Goal: Task Accomplishment & Management: Manage account settings

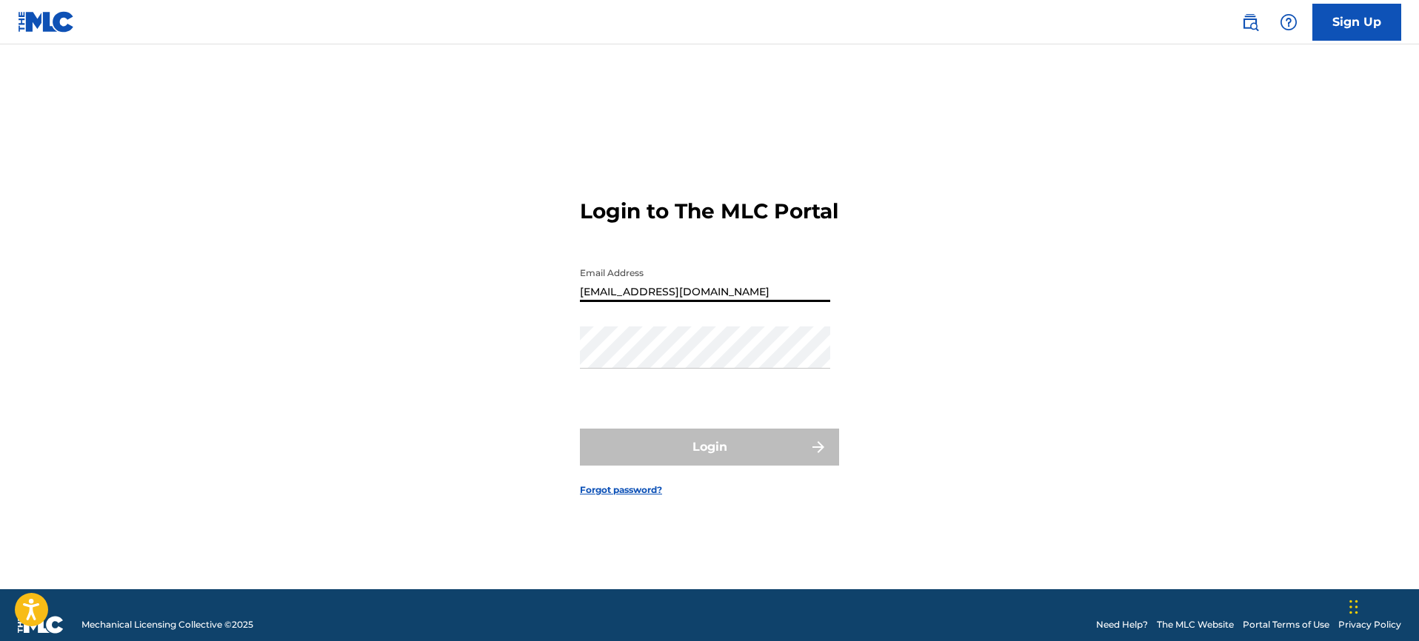
type input "[EMAIL_ADDRESS][DOMAIN_NAME]"
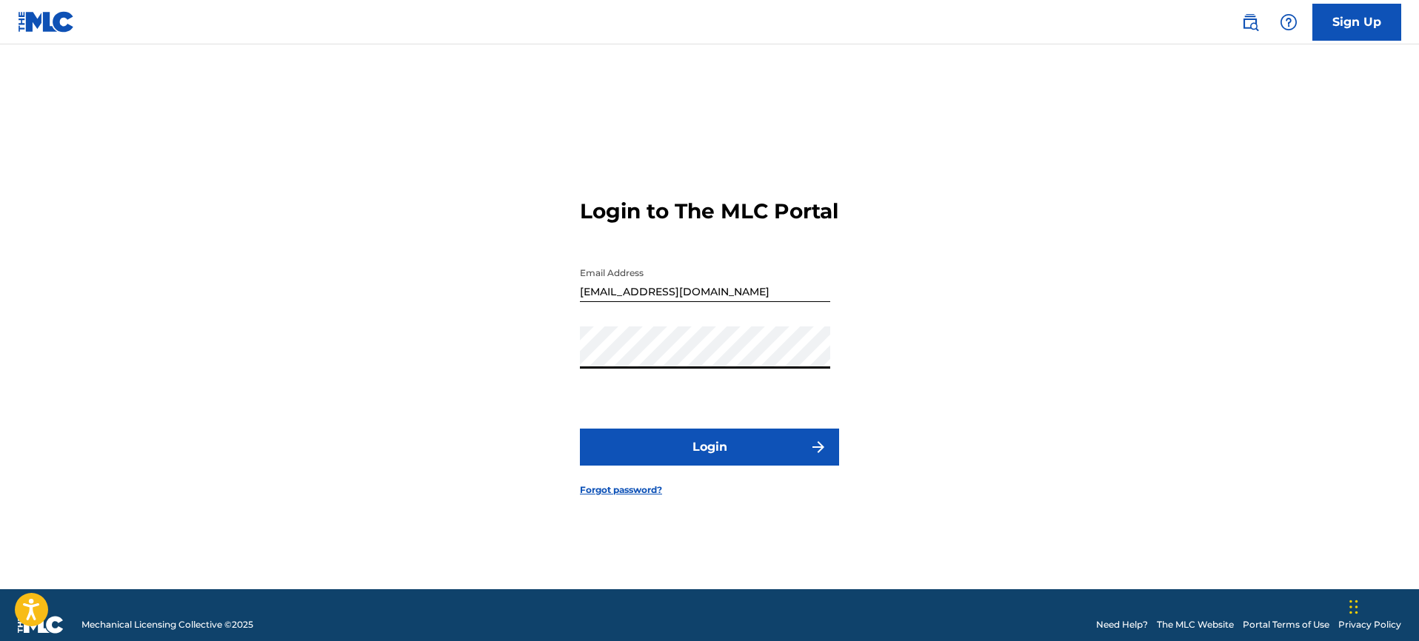
click at [709, 460] on button "Login" at bounding box center [709, 447] width 259 height 37
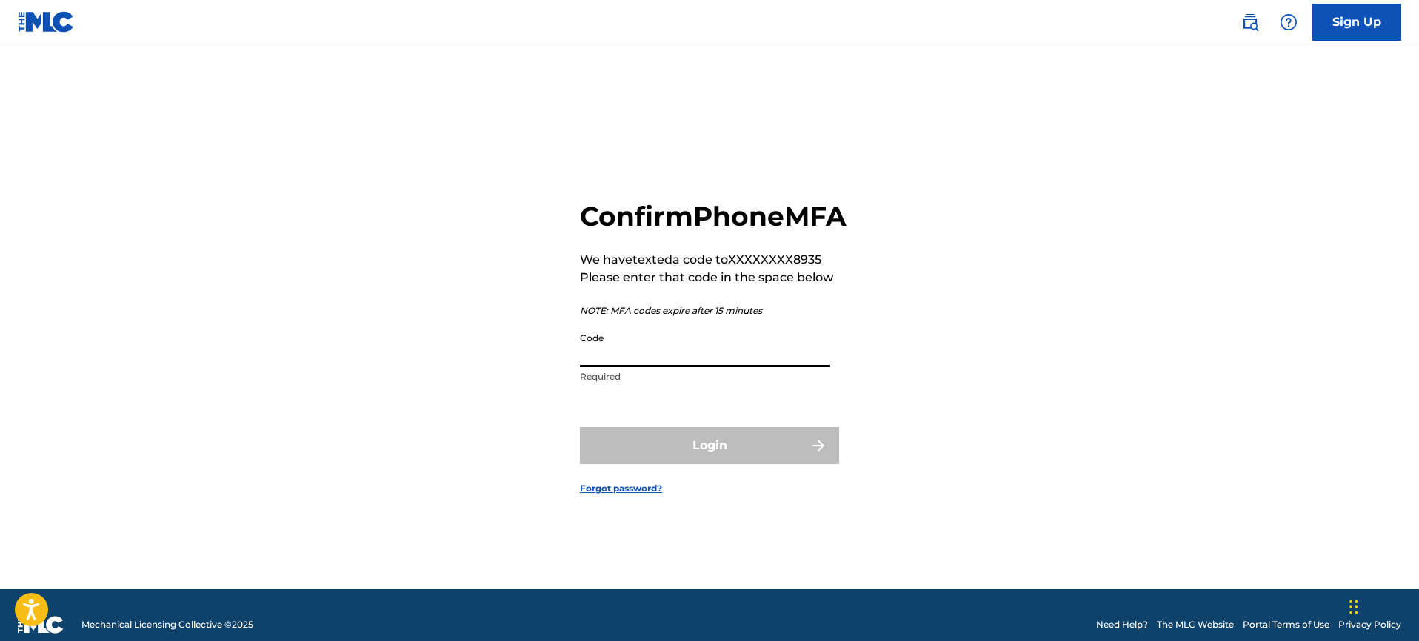
click at [688, 367] on input "Code" at bounding box center [705, 346] width 250 height 42
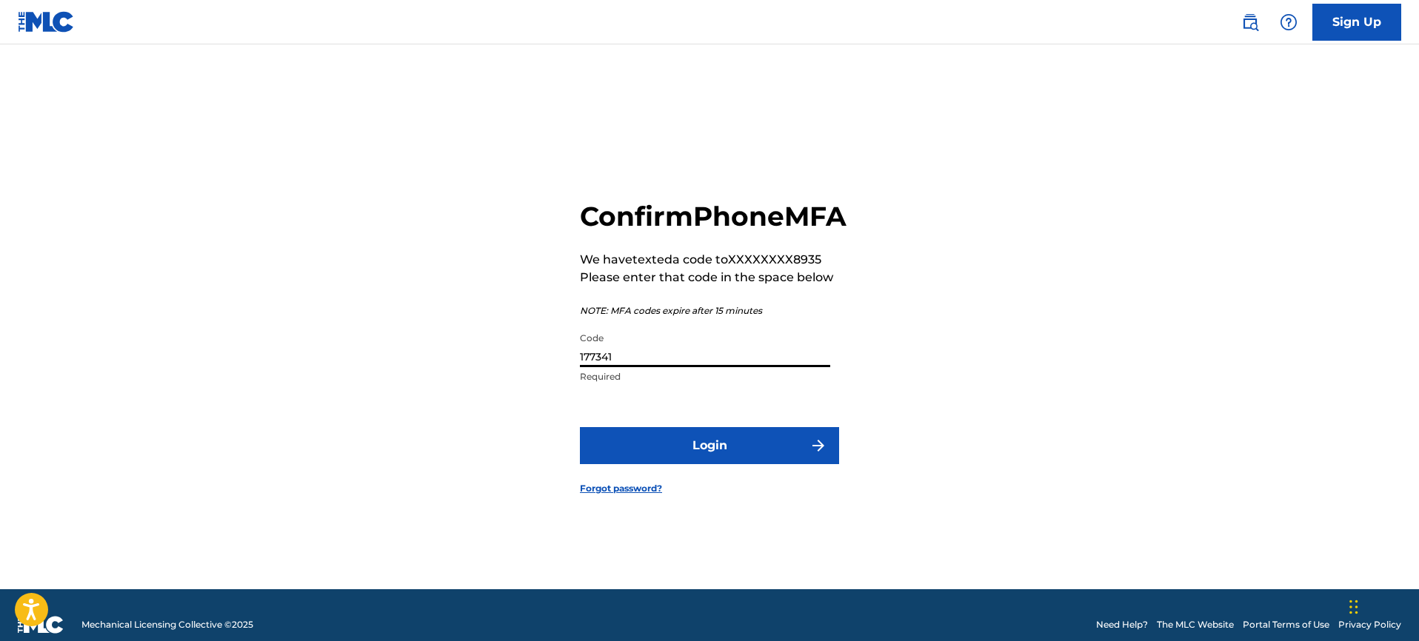
type input "177341"
click at [758, 464] on button "Login" at bounding box center [709, 445] width 259 height 37
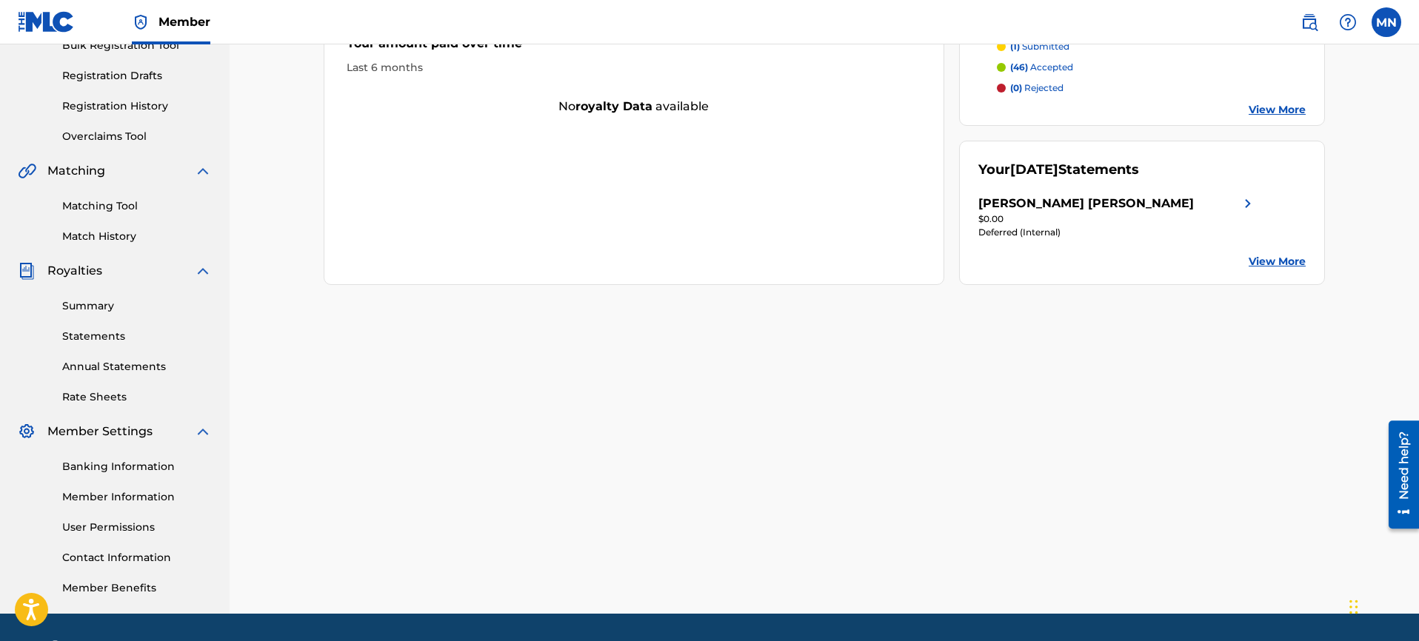
scroll to position [235, 0]
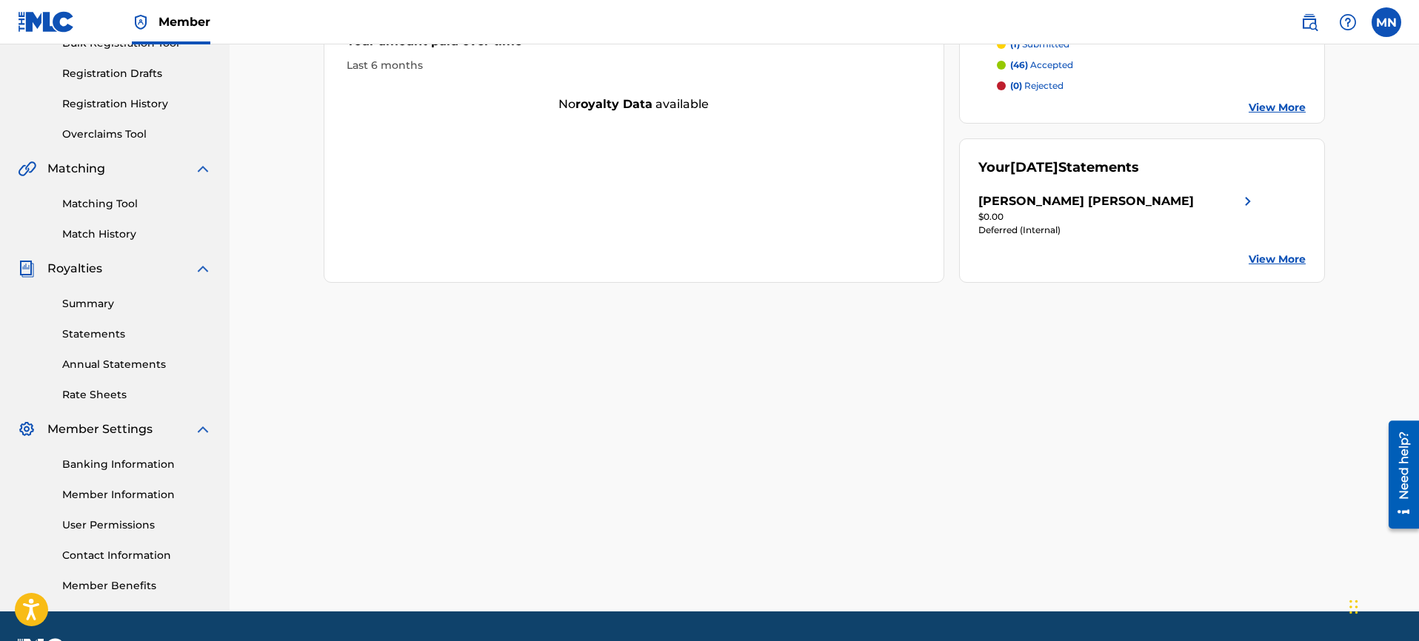
click at [115, 498] on link "Member Information" at bounding box center [137, 495] width 150 height 16
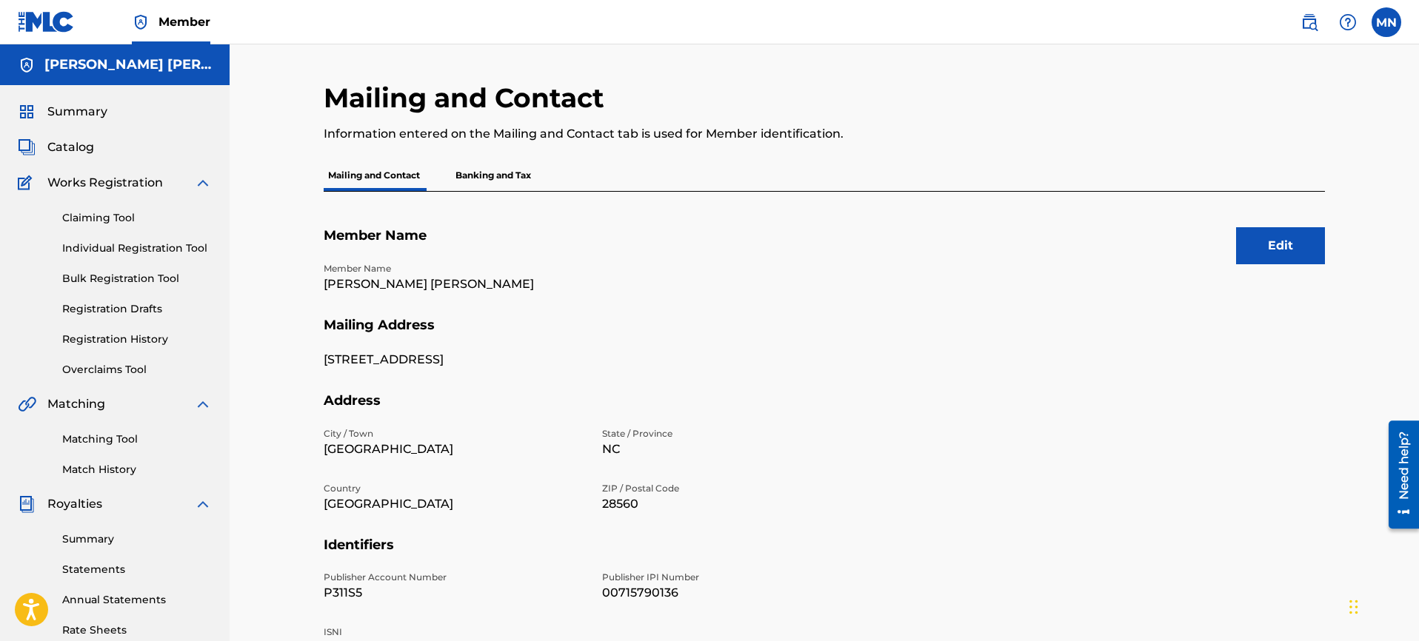
click at [1274, 253] on button "Edit" at bounding box center [1280, 245] width 89 height 37
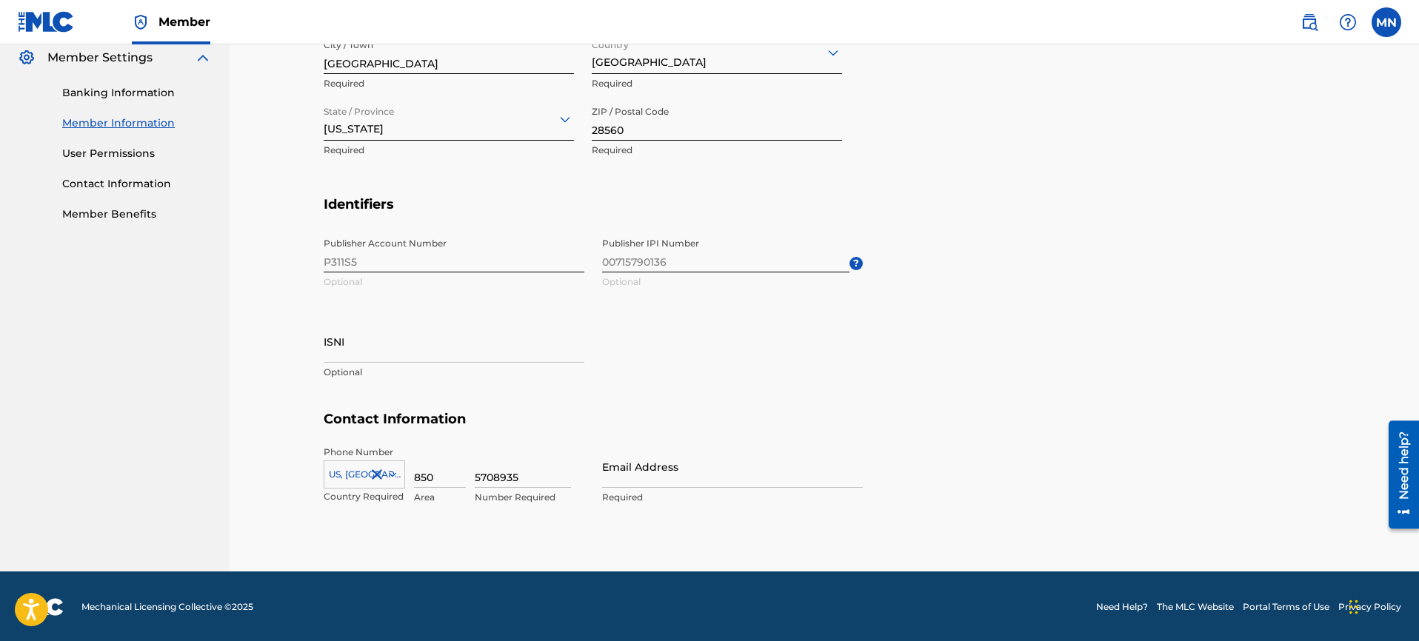
scroll to position [606, 0]
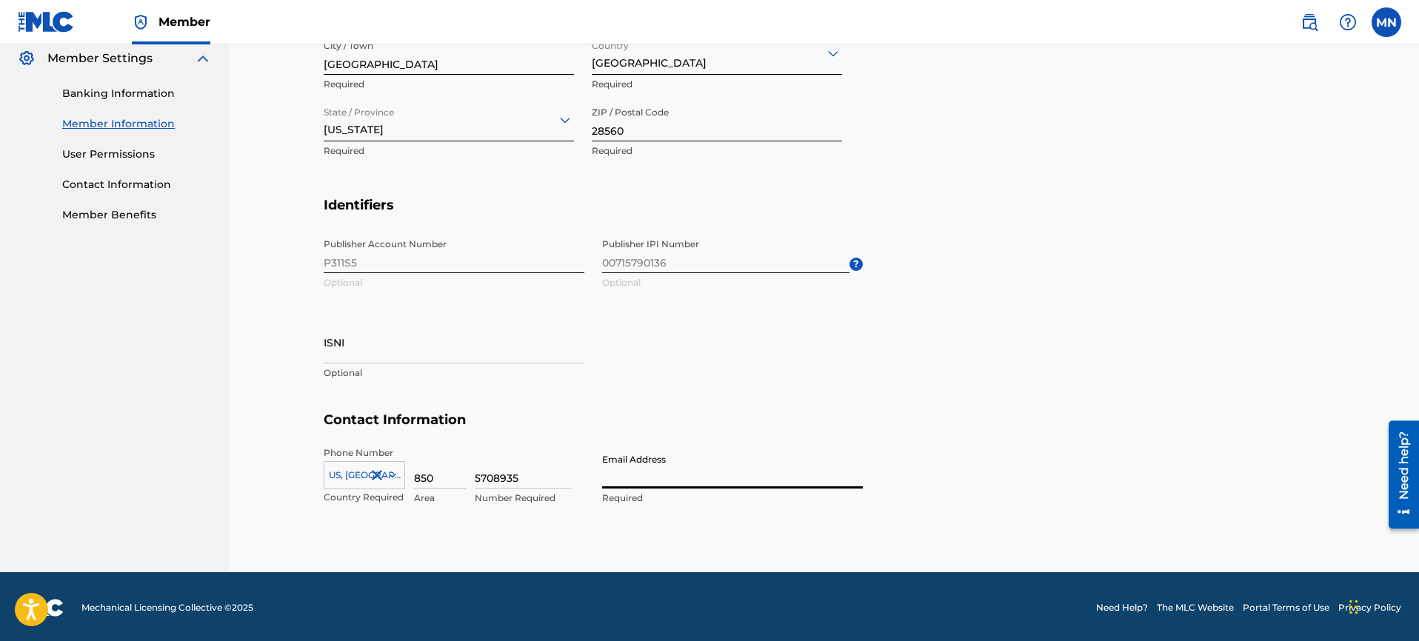
type input "[EMAIL_ADDRESS][DOMAIN_NAME]"
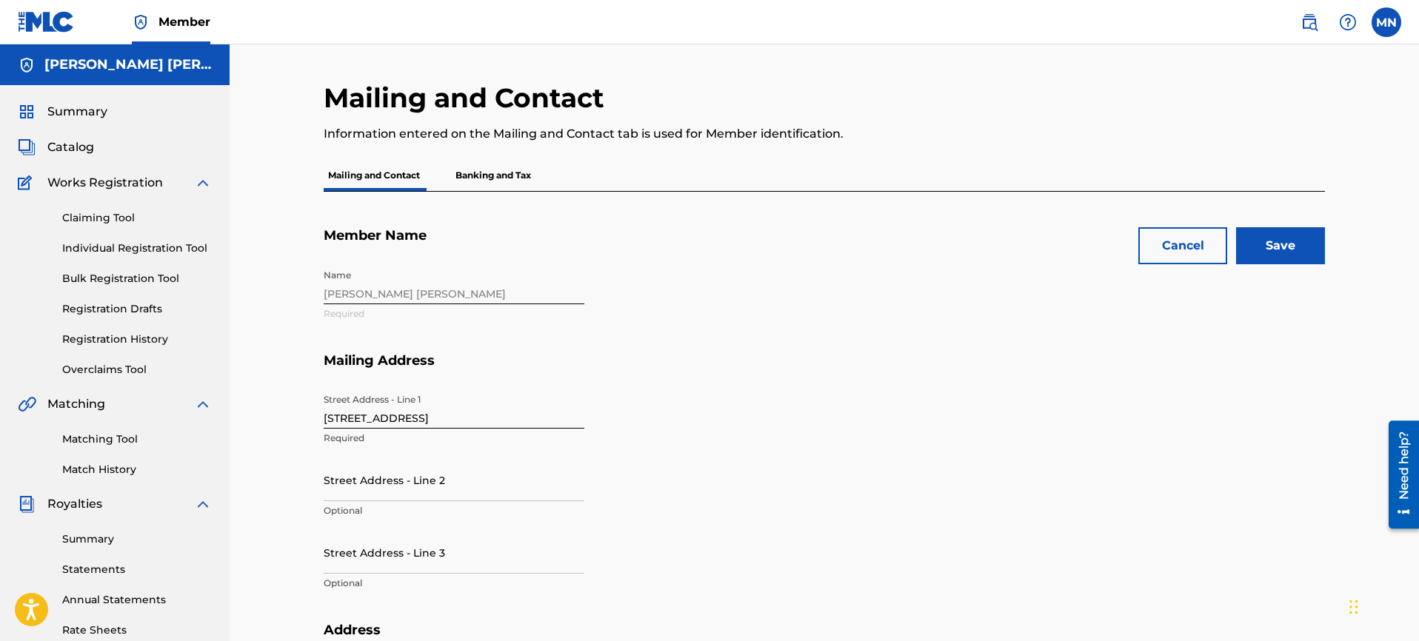
scroll to position [0, 0]
click at [1281, 237] on input "Save" at bounding box center [1280, 245] width 89 height 37
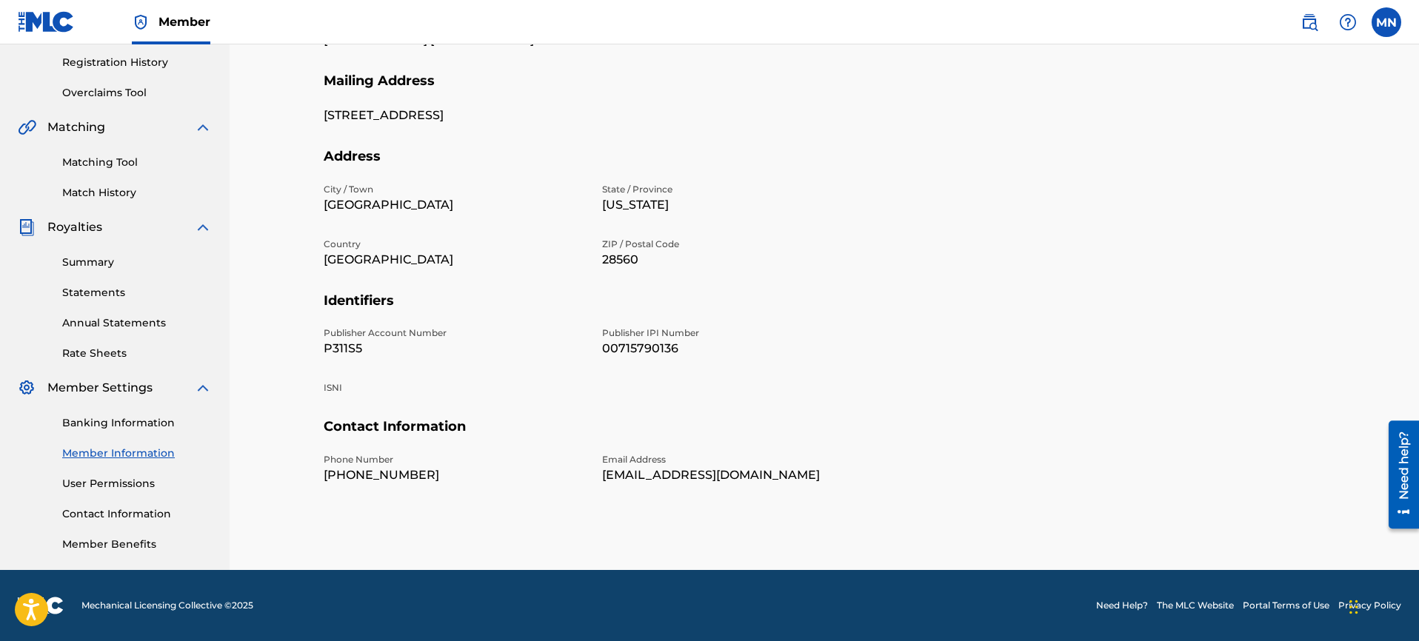
scroll to position [277, 0]
click at [123, 484] on link "User Permissions" at bounding box center [137, 484] width 150 height 16
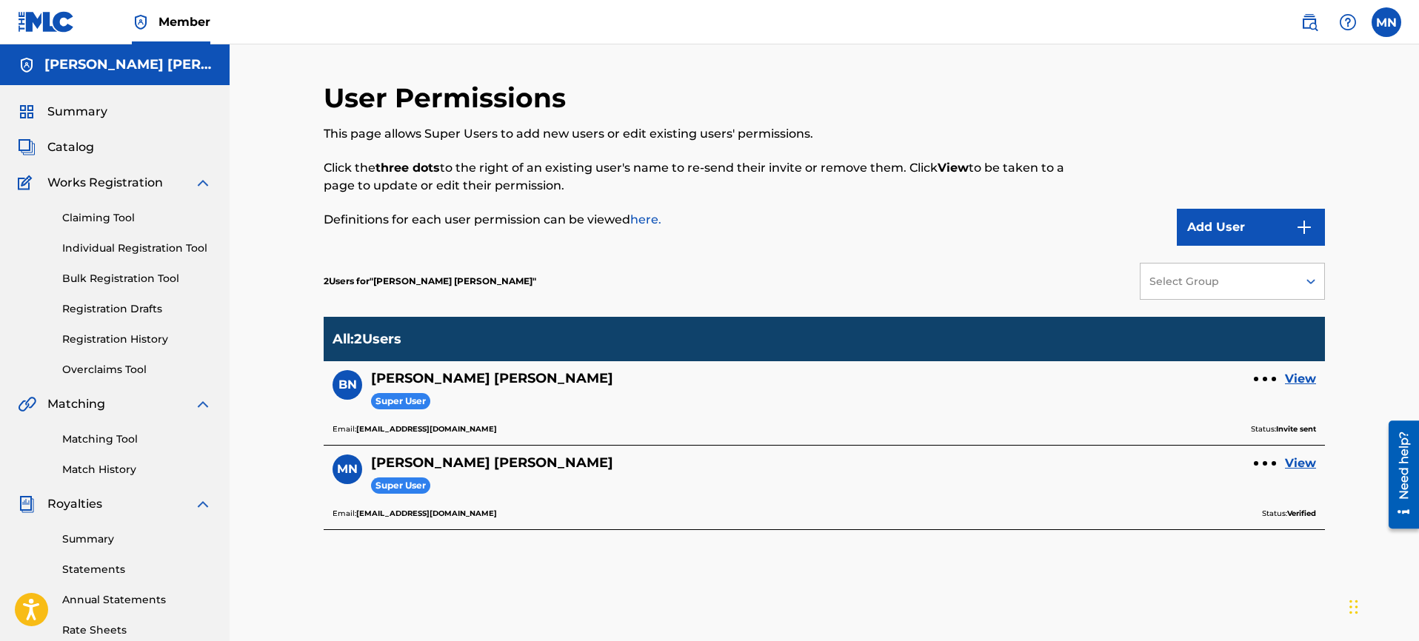
click at [1299, 380] on link "View" at bounding box center [1300, 379] width 31 height 18
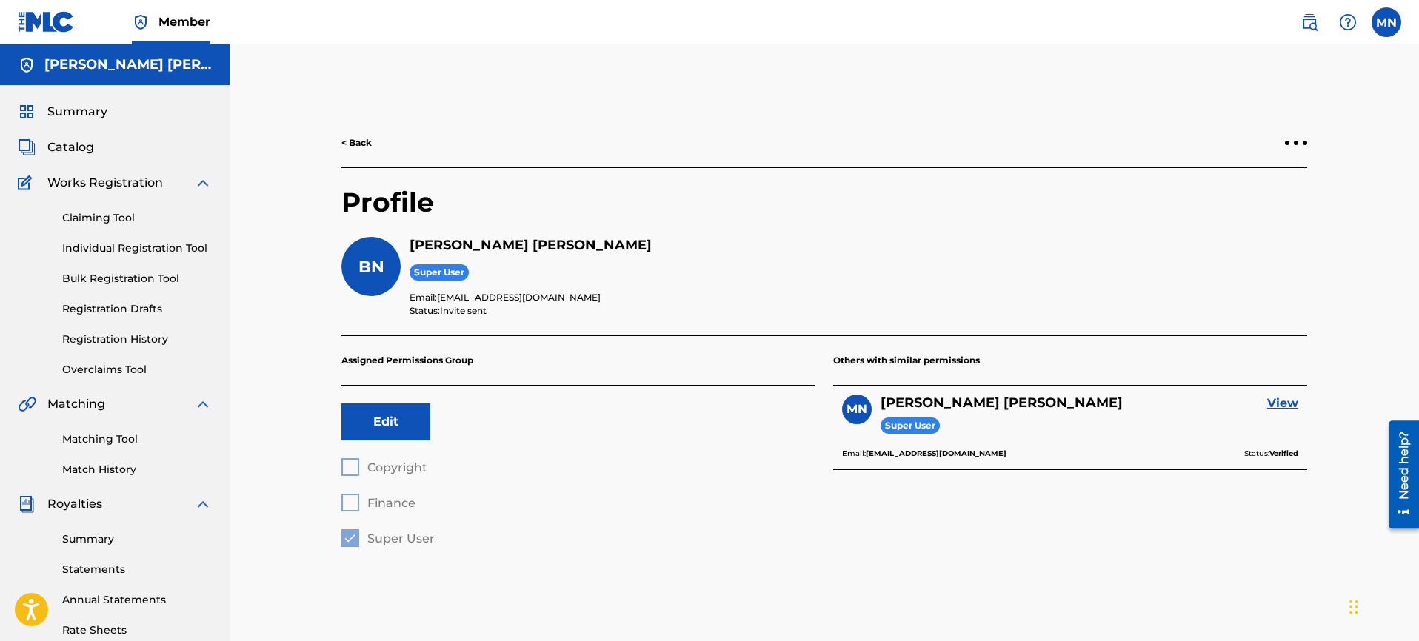
click at [1297, 141] on div at bounding box center [1296, 143] width 4 height 4
click at [1340, 161] on div "< Back Profile BN Bethany Newell Super User Email: bnewell8@gmail.com Status: I…" at bounding box center [824, 464] width 1037 height 766
click at [352, 144] on link "< Back" at bounding box center [356, 142] width 30 height 13
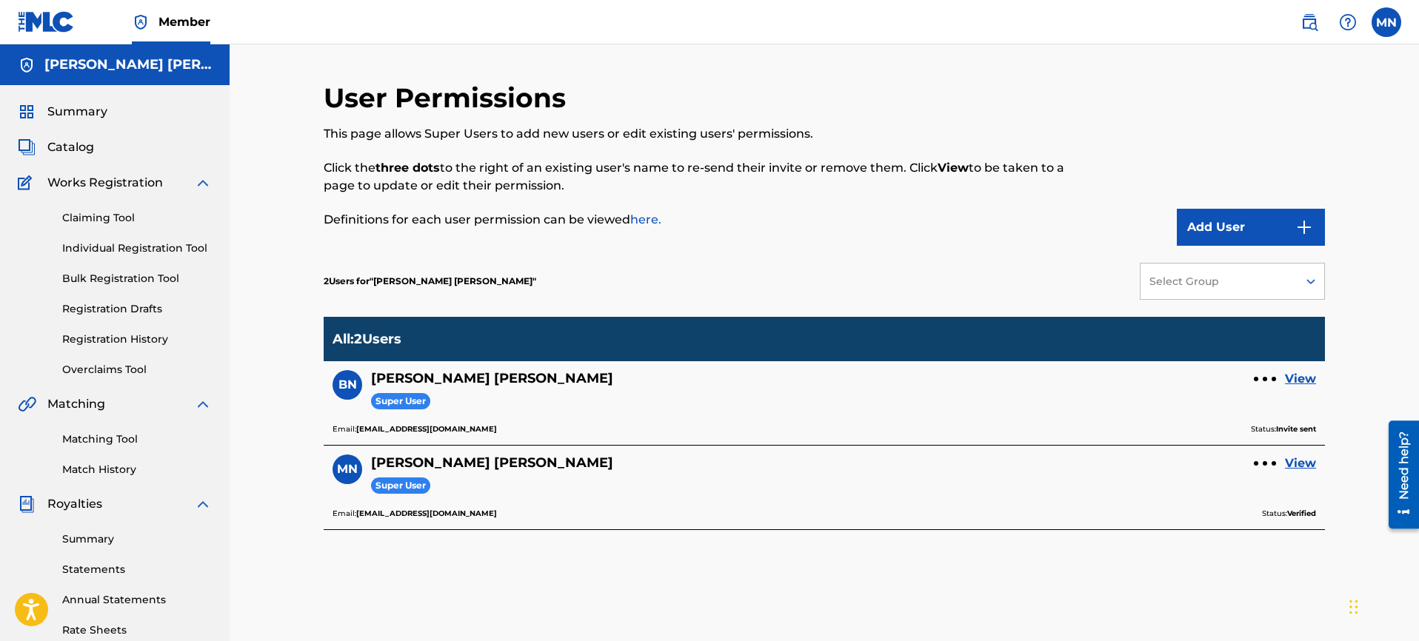
click at [1303, 380] on link "View" at bounding box center [1300, 379] width 31 height 18
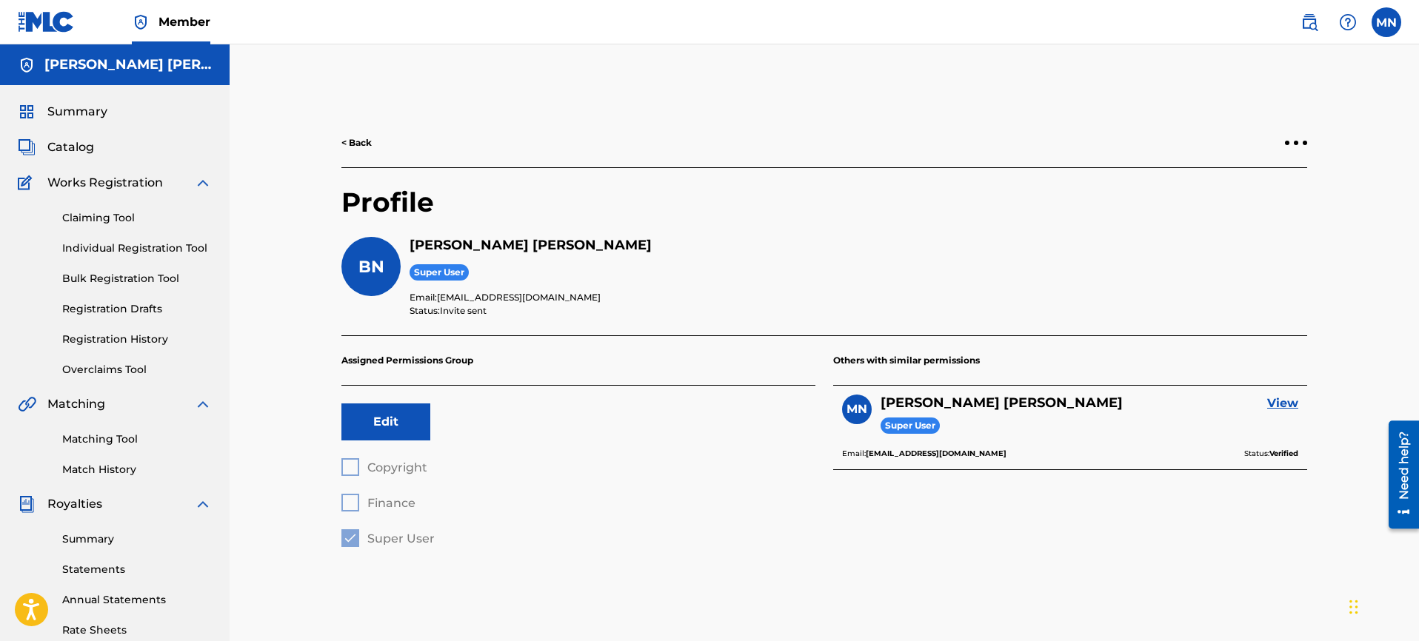
click at [359, 141] on link "< Back" at bounding box center [356, 142] width 30 height 13
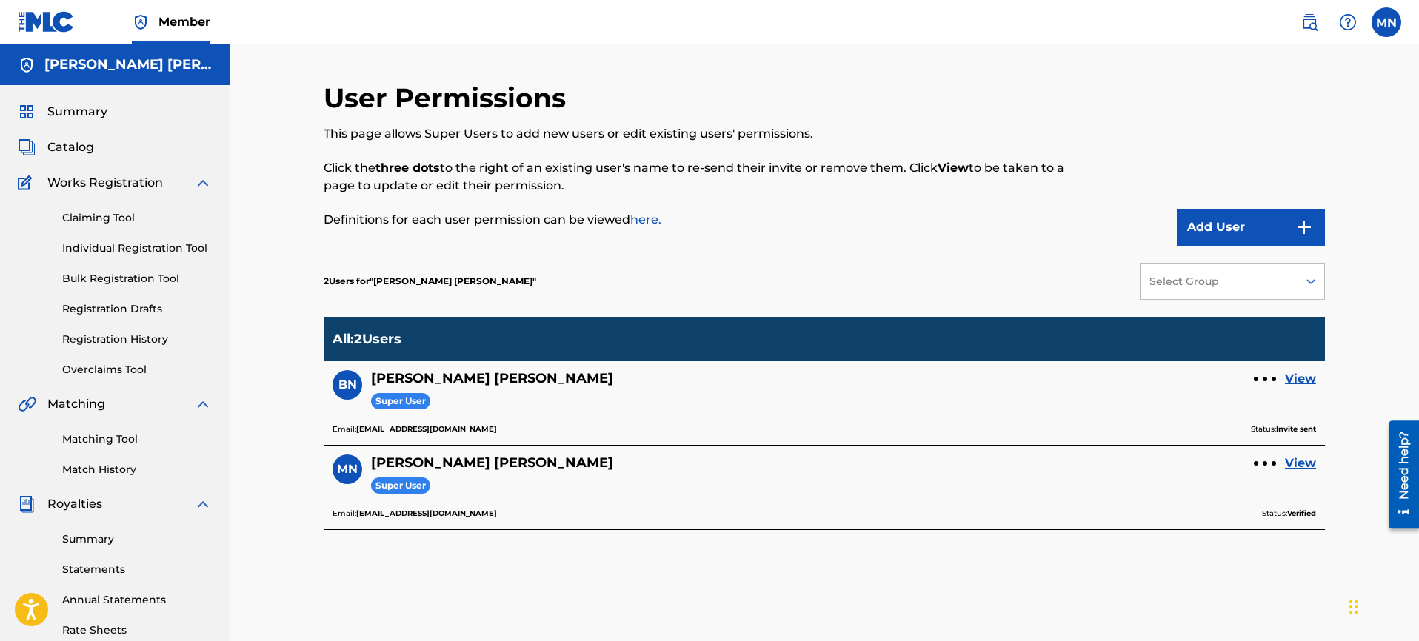
click at [1296, 382] on link "View" at bounding box center [1300, 379] width 31 height 18
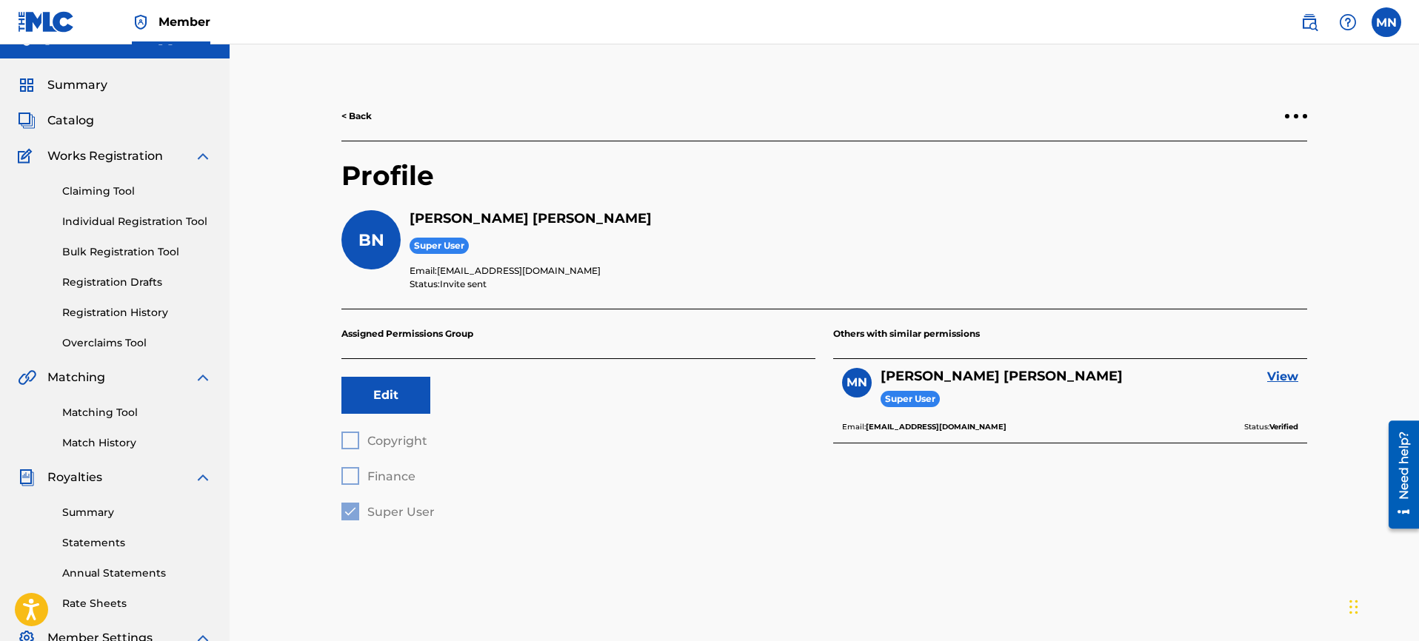
scroll to position [30, 0]
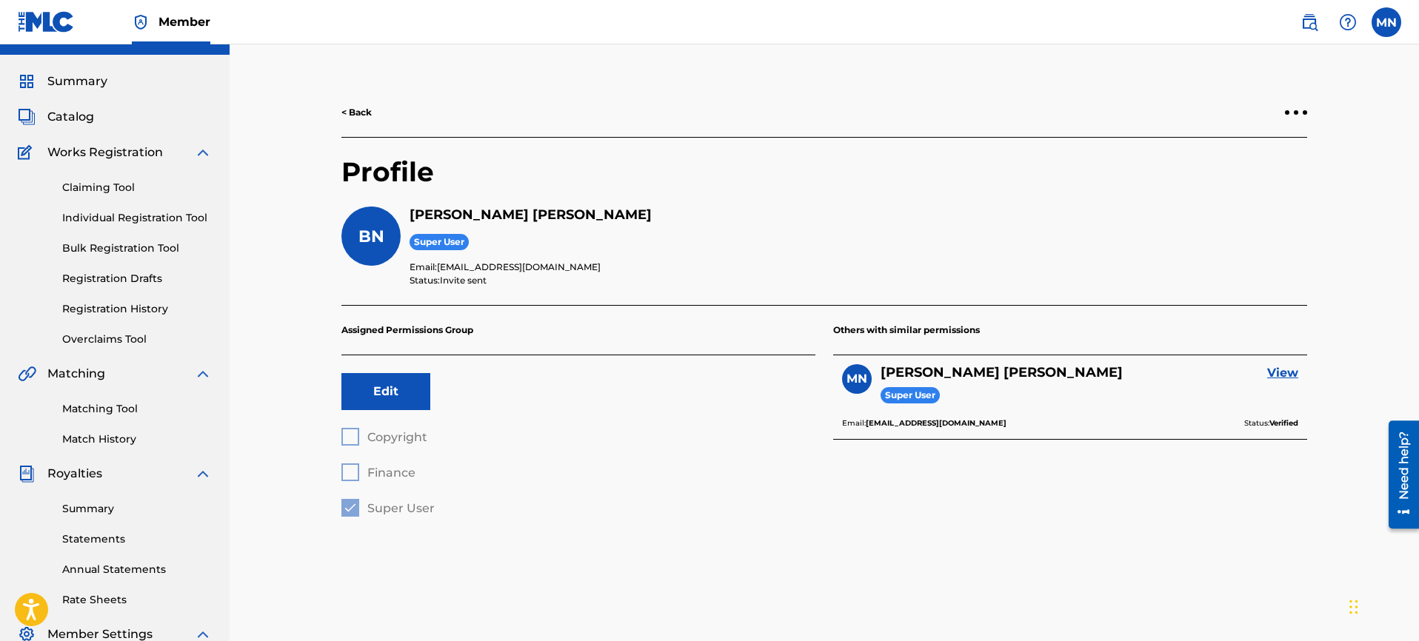
click at [1285, 105] on div "< Back" at bounding box center [824, 113] width 966 height 50
click at [1289, 110] on div at bounding box center [1296, 112] width 22 height 9
click at [1268, 48] on p "Resend Invite" at bounding box center [1296, 48] width 126 height 36
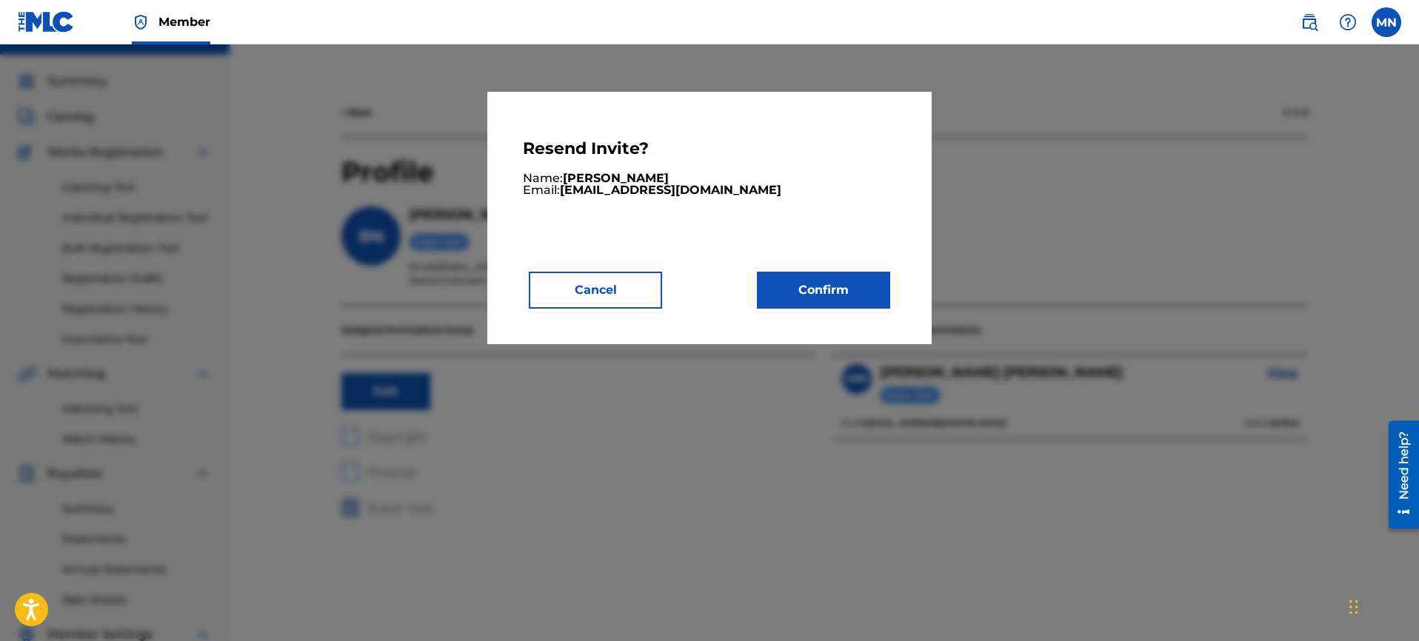
click at [778, 303] on button "Confirm" at bounding box center [823, 290] width 133 height 37
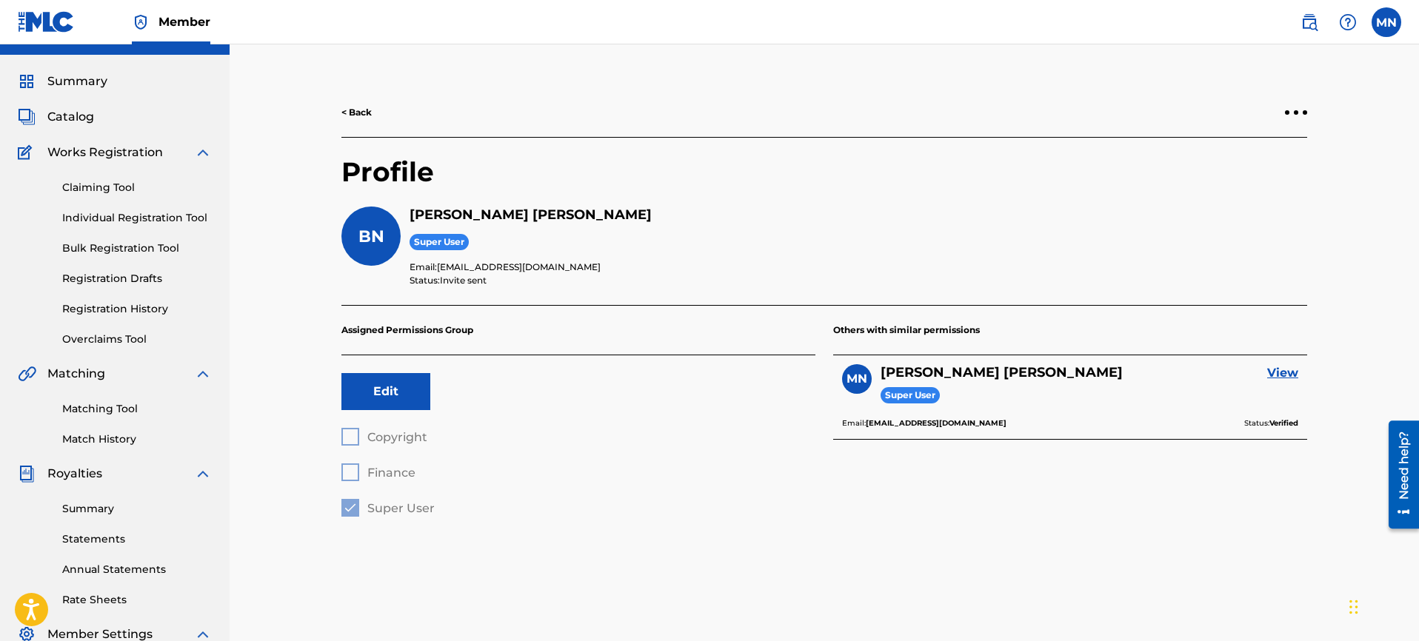
click at [1308, 111] on div "< Back Profile BN Bethany Newell Super User Email: bnewell8@gmail.com Status: I…" at bounding box center [824, 302] width 1001 height 429
click at [1299, 112] on div at bounding box center [1296, 112] width 22 height 9
click at [1343, 207] on div "< Back Profile BN Bethany Newell Super User Email: bnewell8@gmail.com Status: I…" at bounding box center [824, 415] width 1189 height 803
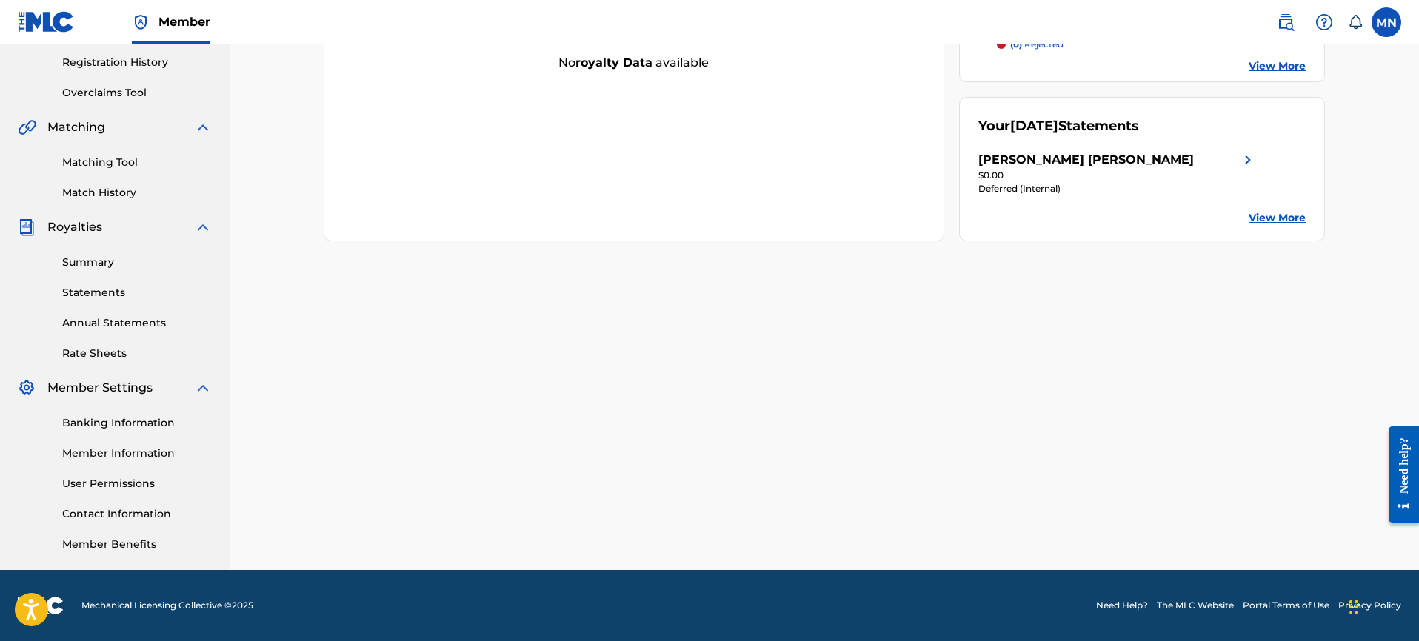
scroll to position [277, 0]
click at [127, 483] on link "User Permissions" at bounding box center [137, 484] width 150 height 16
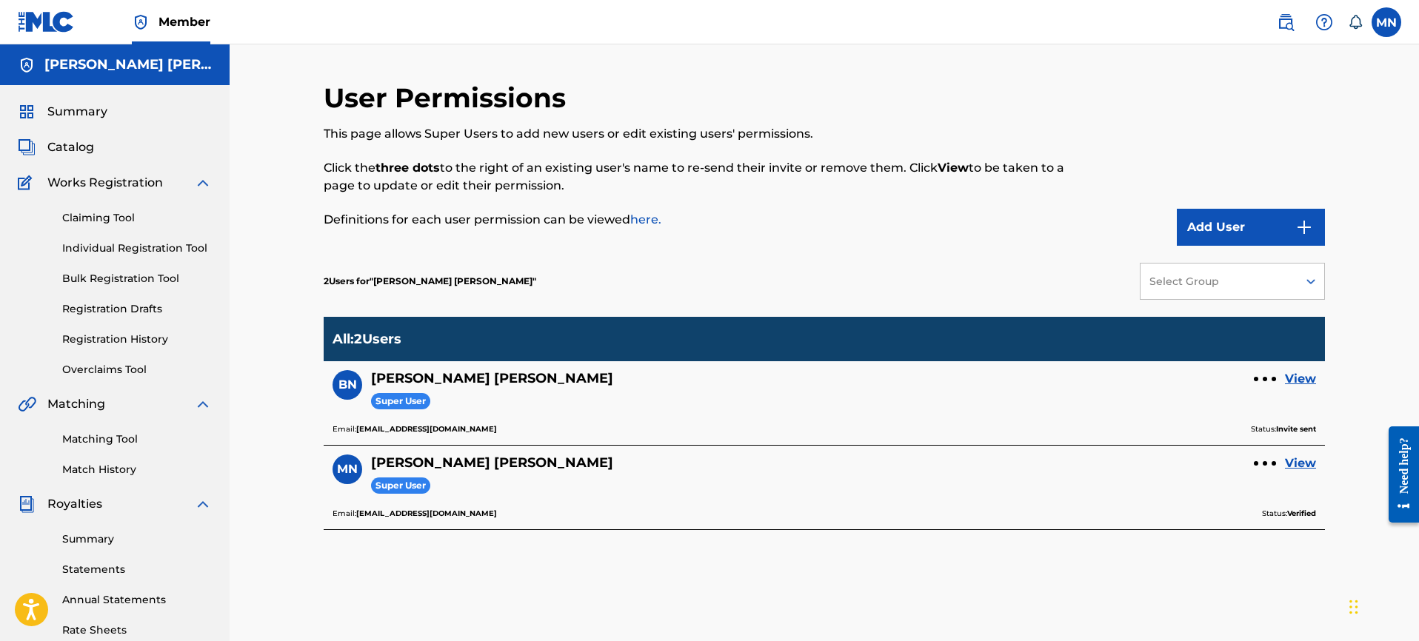
click at [1306, 378] on link "View" at bounding box center [1300, 379] width 31 height 18
click at [1260, 375] on div at bounding box center [1265, 379] width 22 height 9
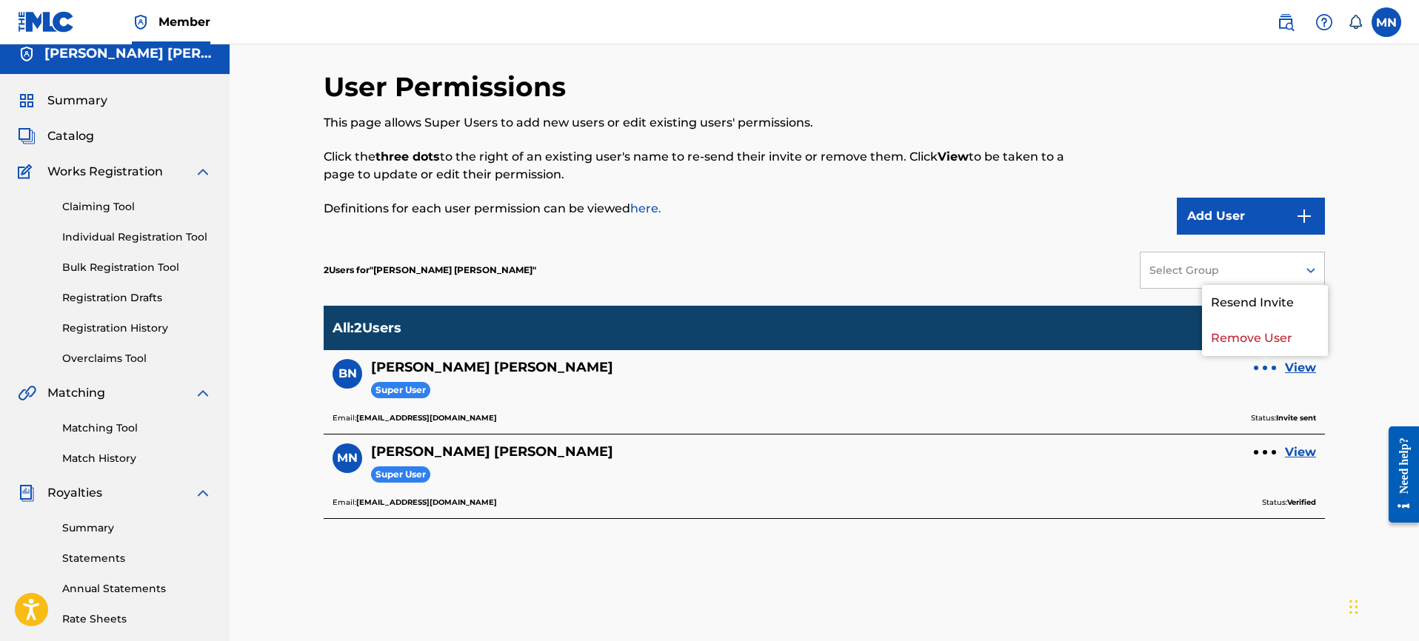
click at [1367, 393] on div "User Permissions This page allows Super Users to add new users or edit existing…" at bounding box center [824, 434] width 1189 height 803
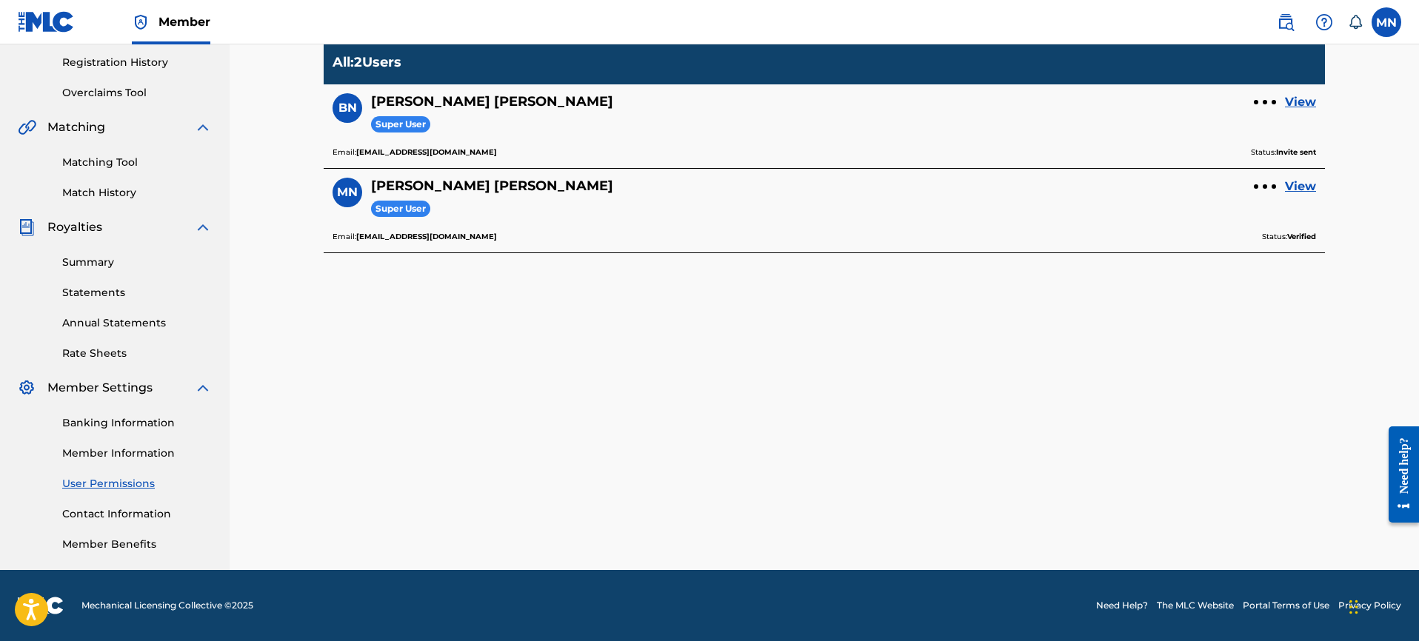
scroll to position [277, 0]
click at [115, 515] on link "Contact Information" at bounding box center [137, 515] width 150 height 16
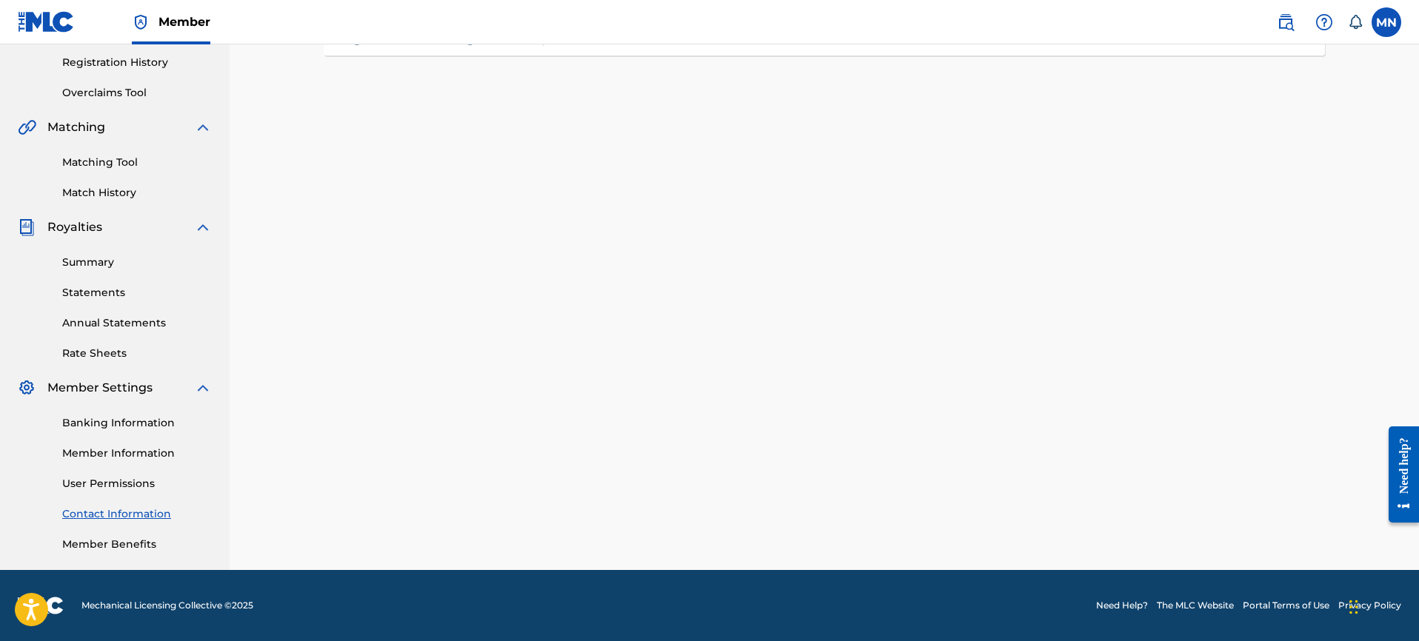
scroll to position [277, 0]
click at [127, 551] on link "Member Benefits" at bounding box center [137, 545] width 150 height 16
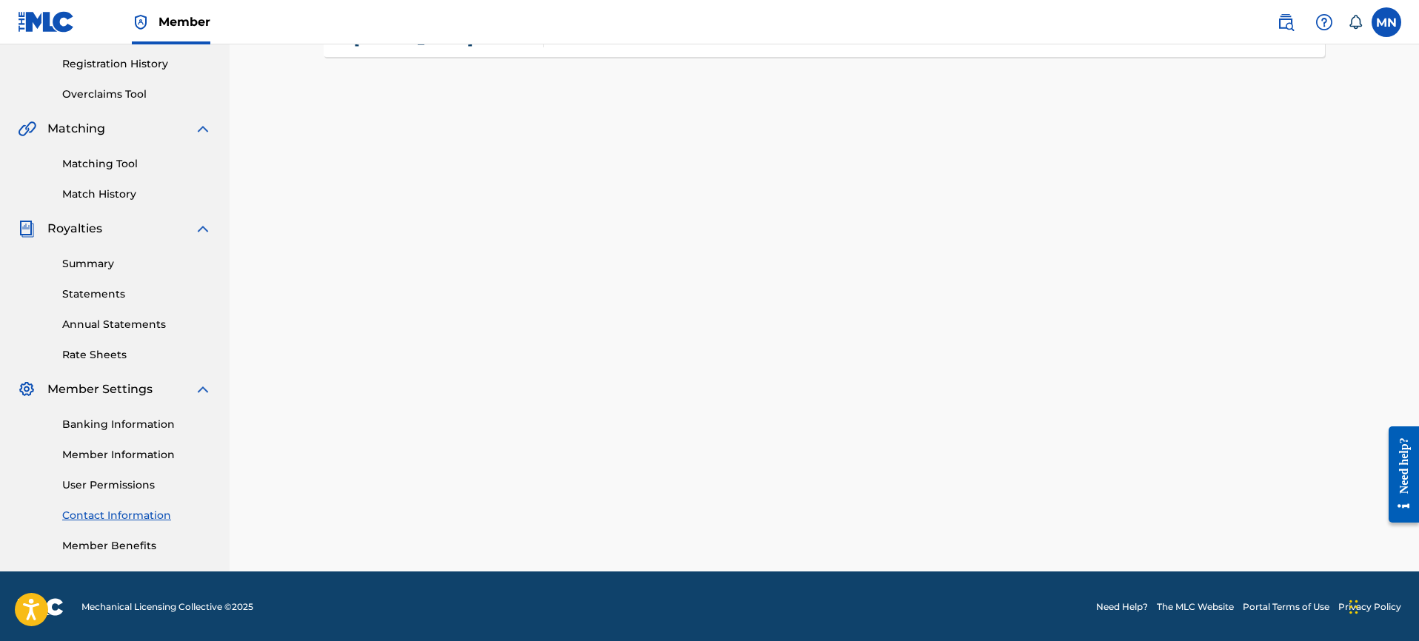
scroll to position [275, 0]
click at [104, 544] on link "Member Benefits" at bounding box center [137, 546] width 150 height 16
click at [127, 426] on link "Banking Information" at bounding box center [137, 425] width 150 height 16
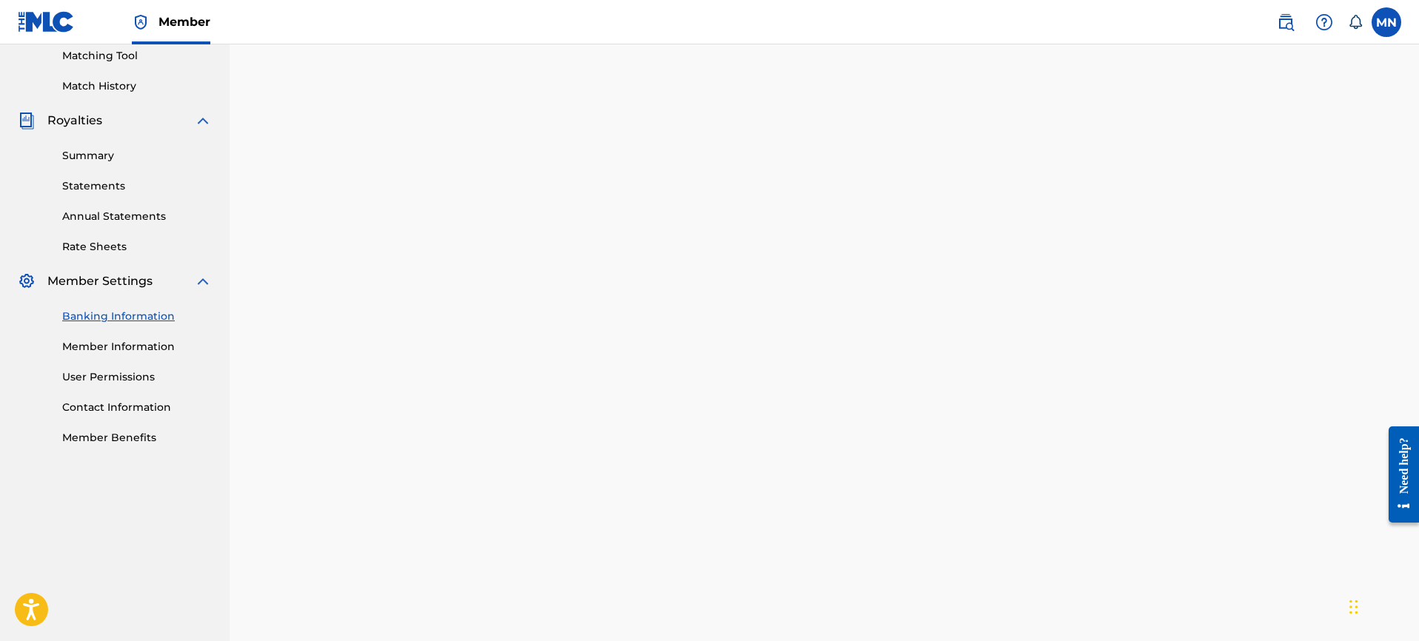
scroll to position [178, 0]
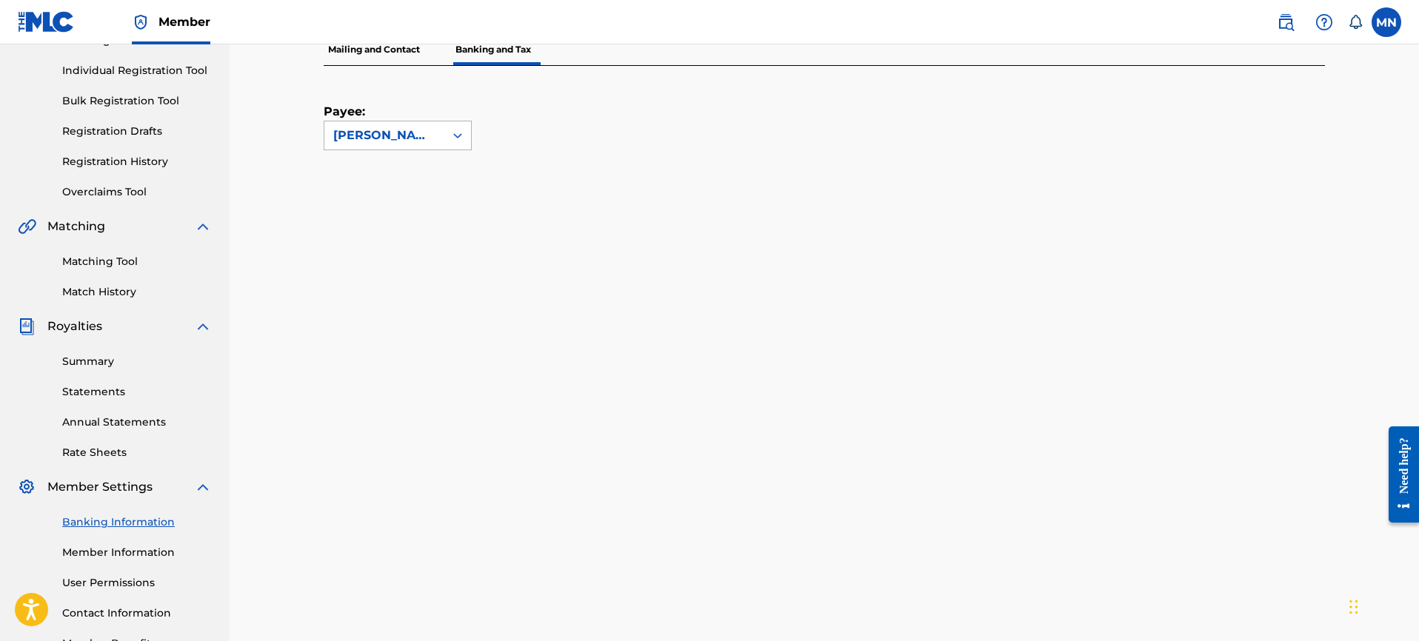
click at [444, 136] on div at bounding box center [457, 135] width 27 height 28
click at [375, 174] on div "[PERSON_NAME] [PERSON_NAME]" at bounding box center [397, 177] width 147 height 55
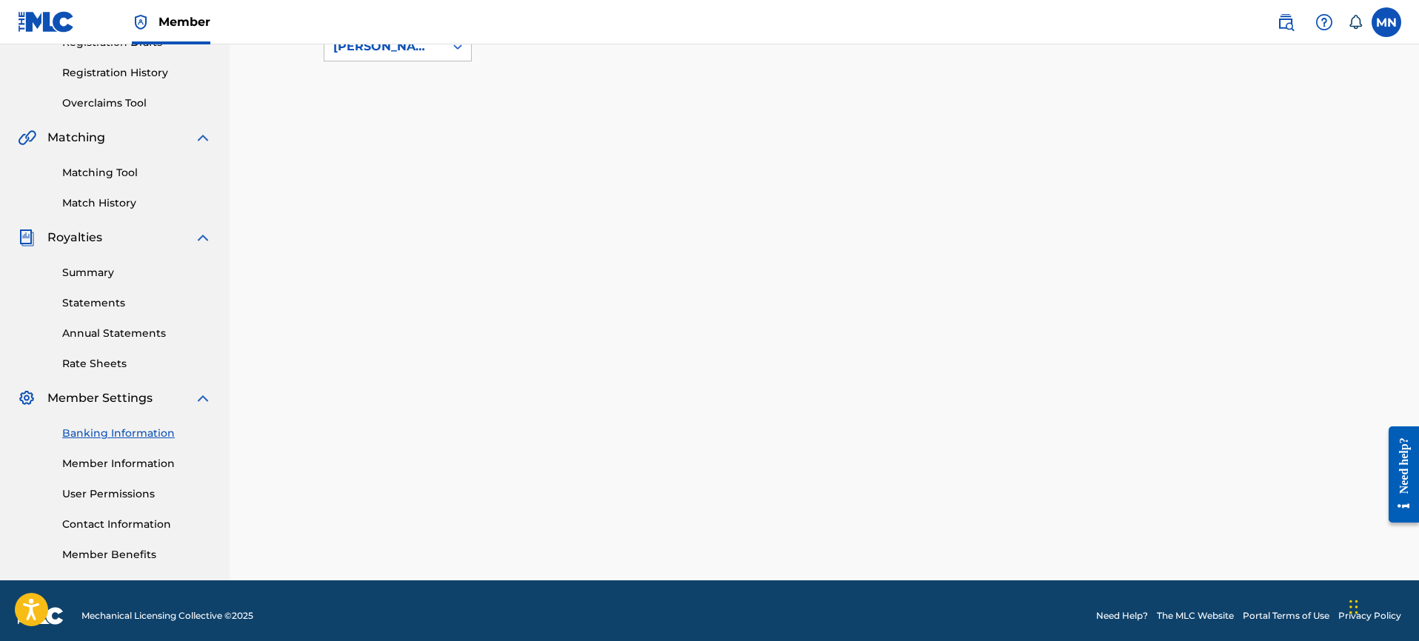
scroll to position [266, 0]
click at [118, 429] on link "Banking Information" at bounding box center [137, 435] width 150 height 16
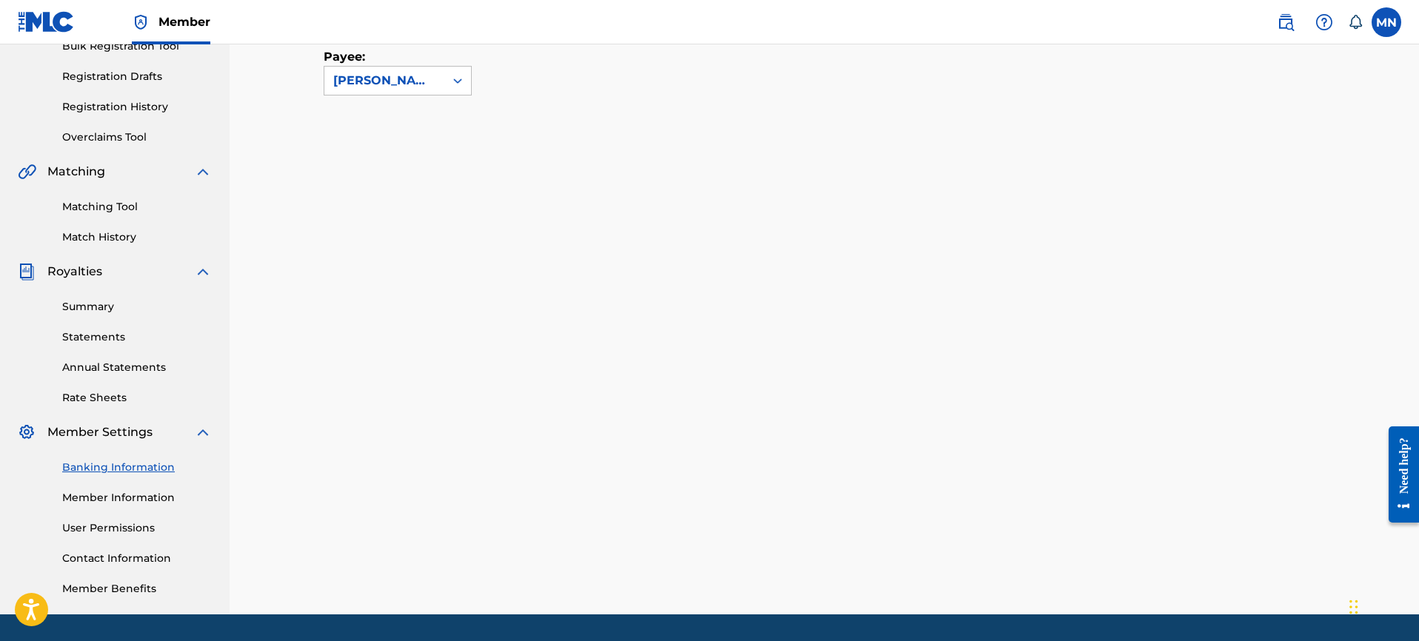
scroll to position [235, 0]
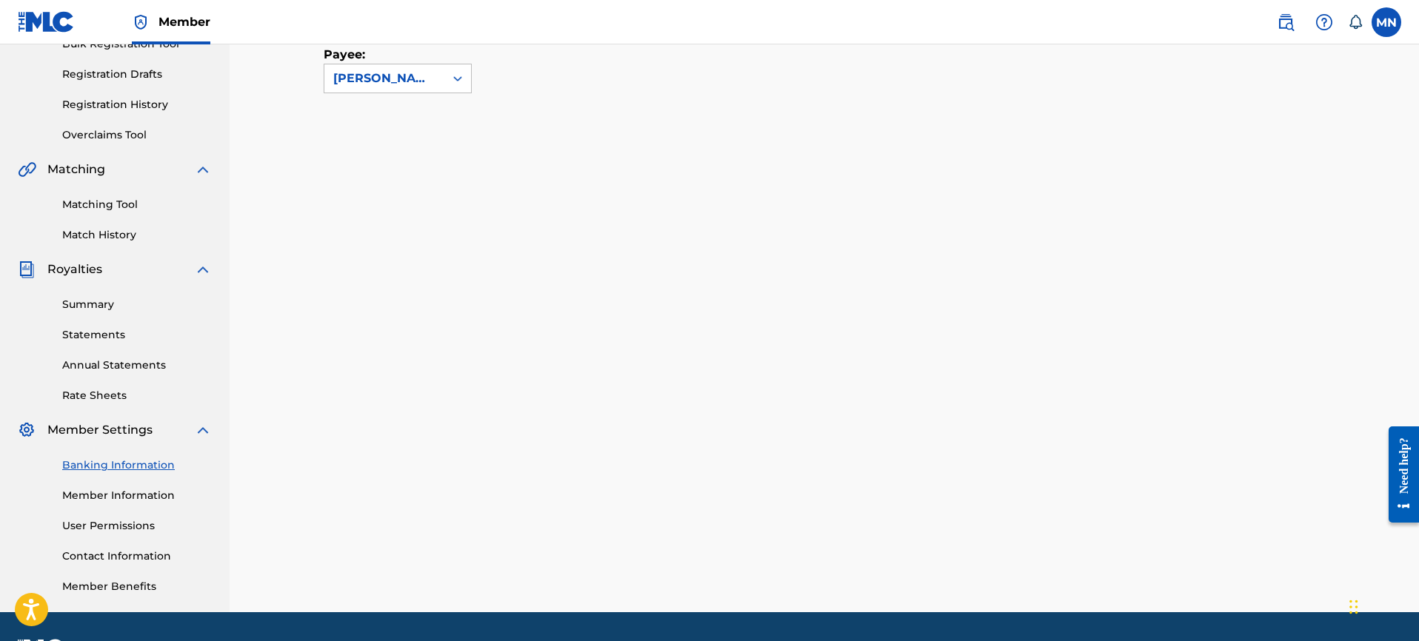
click at [95, 371] on link "Annual Statements" at bounding box center [137, 366] width 150 height 16
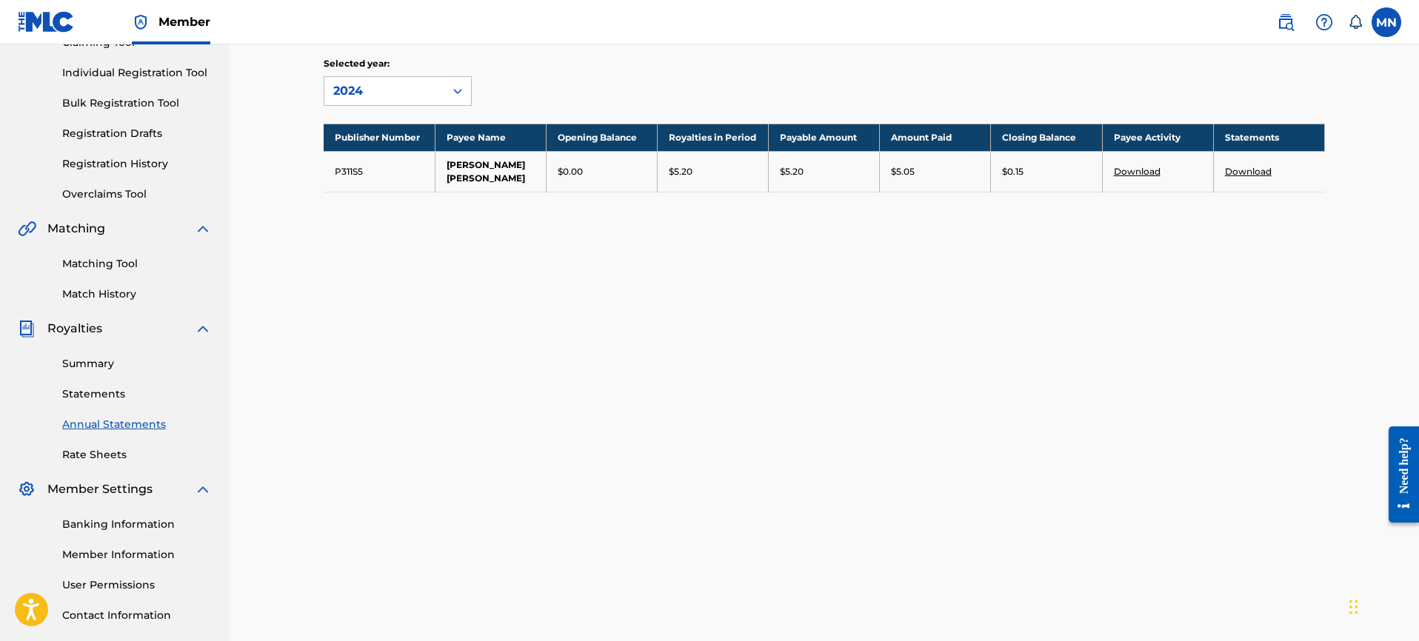
scroll to position [175, 0]
click at [103, 524] on link "Banking Information" at bounding box center [137, 526] width 150 height 16
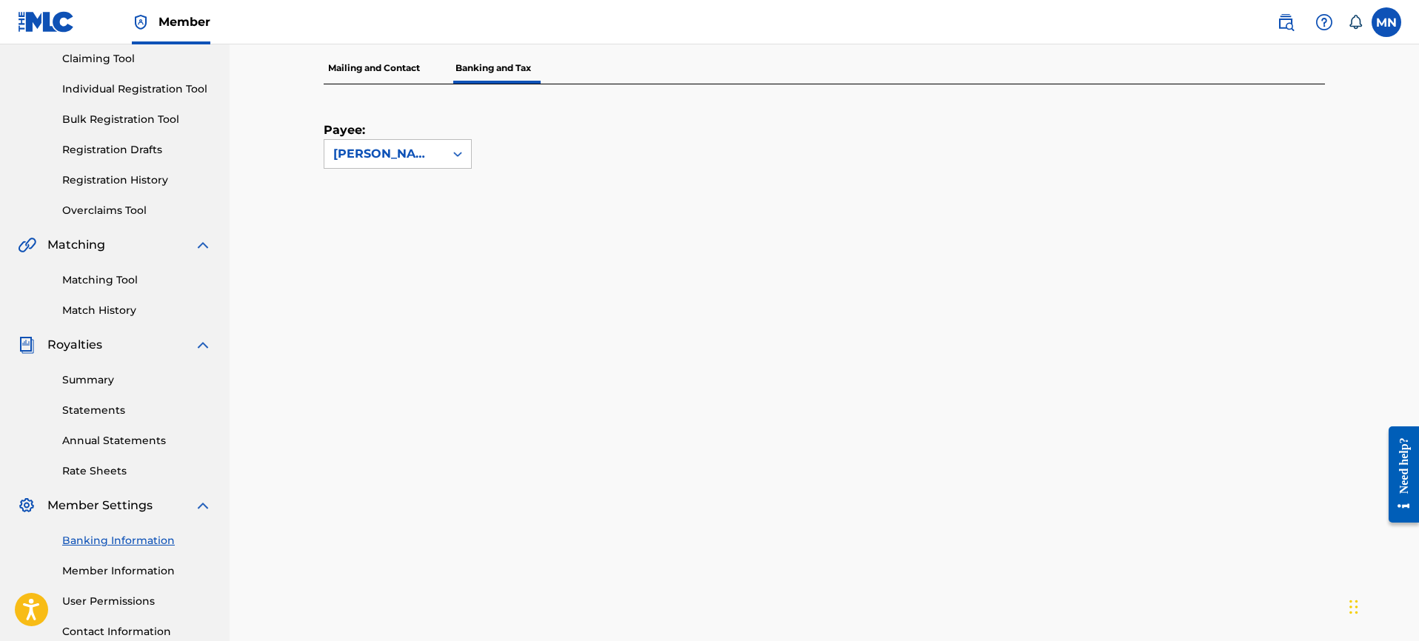
scroll to position [160, 0]
click at [125, 599] on link "User Permissions" at bounding box center [137, 601] width 150 height 16
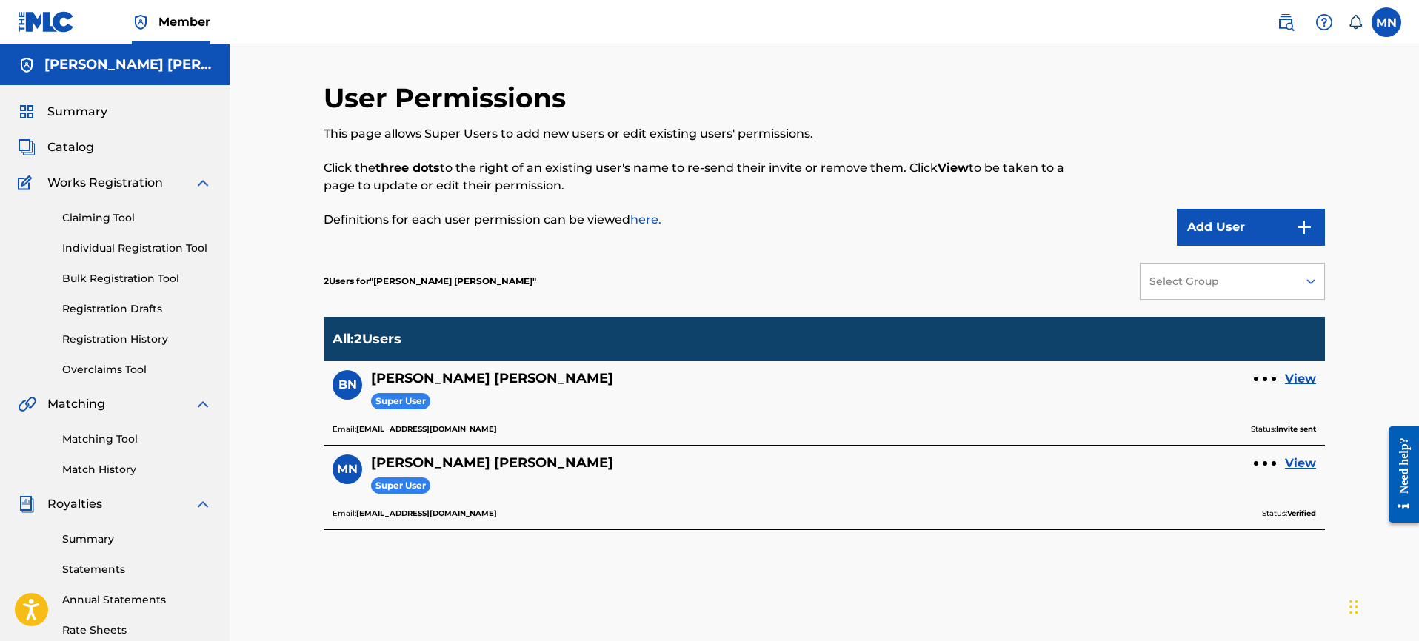
click at [642, 220] on link "here." at bounding box center [645, 220] width 31 height 14
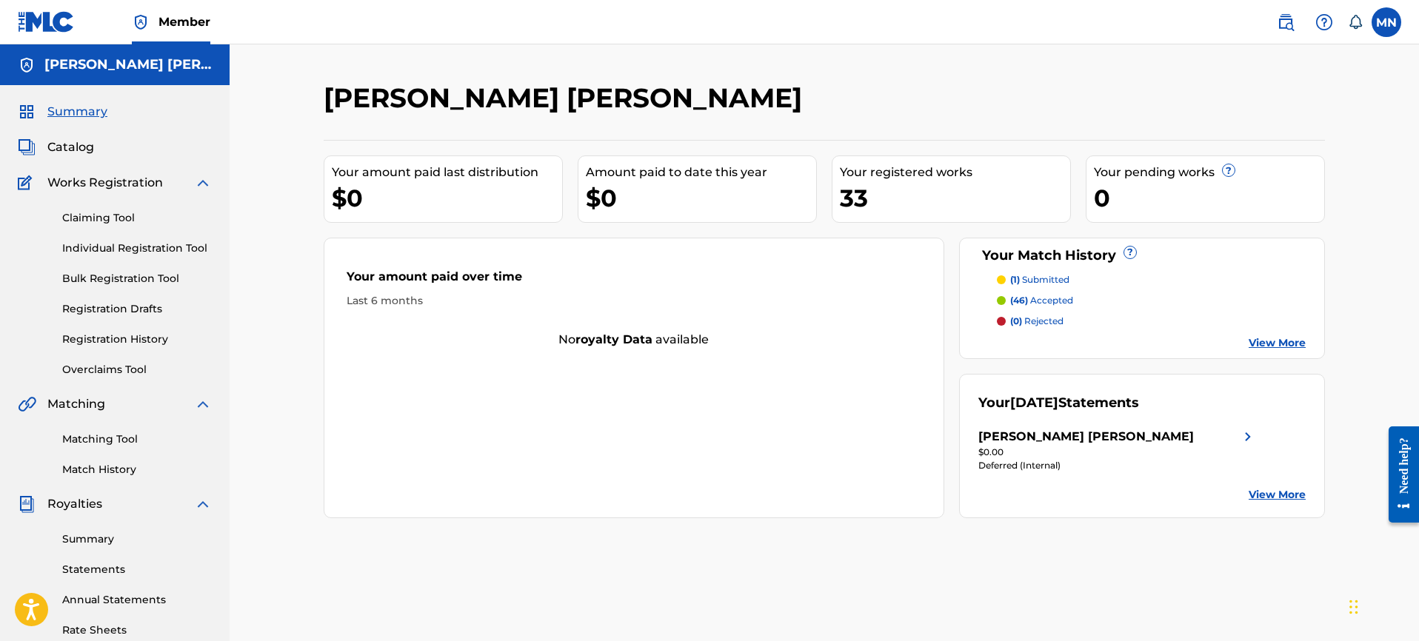
click at [93, 542] on link "Summary" at bounding box center [137, 540] width 150 height 16
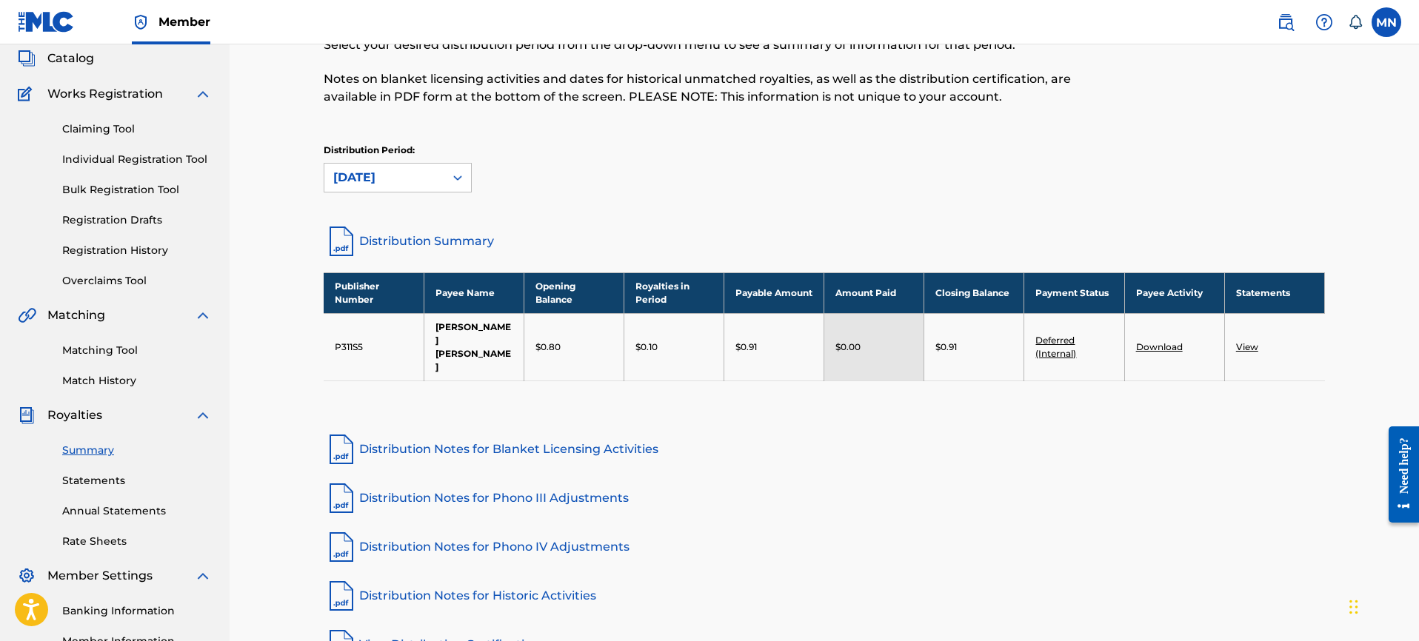
scroll to position [90, 0]
click at [97, 482] on link "Statements" at bounding box center [137, 480] width 150 height 16
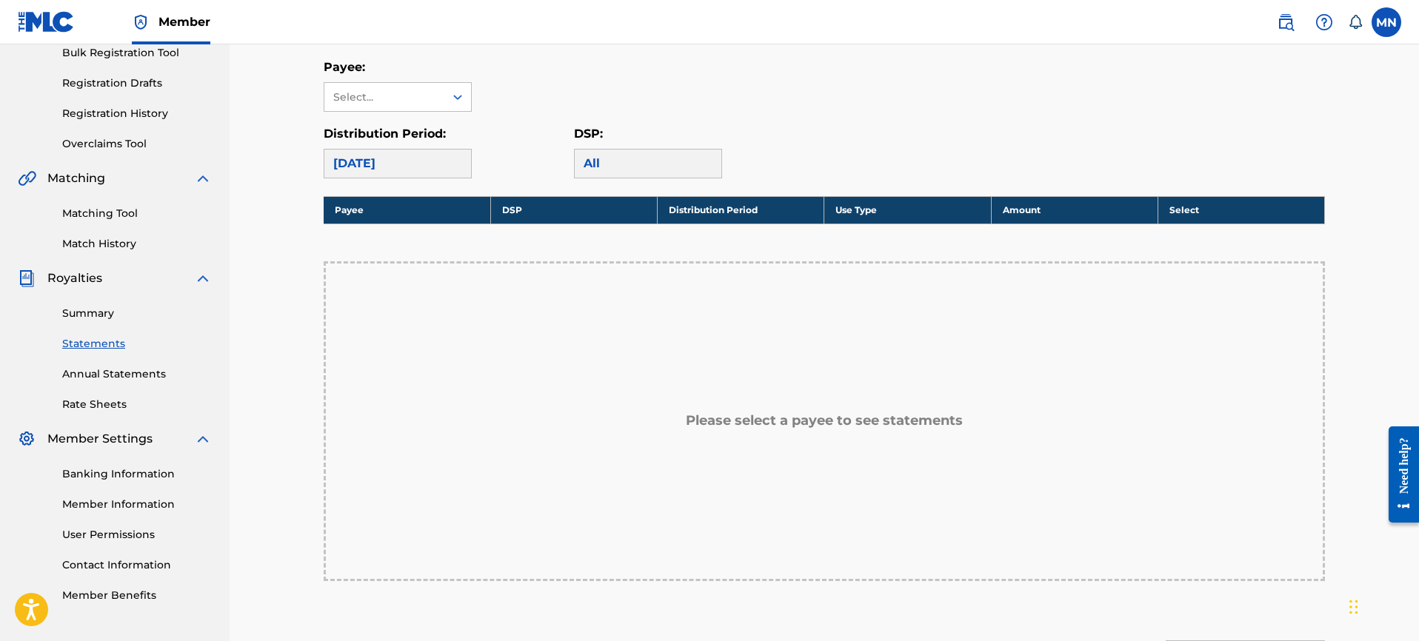
scroll to position [227, 0]
click at [107, 537] on link "User Permissions" at bounding box center [137, 535] width 150 height 16
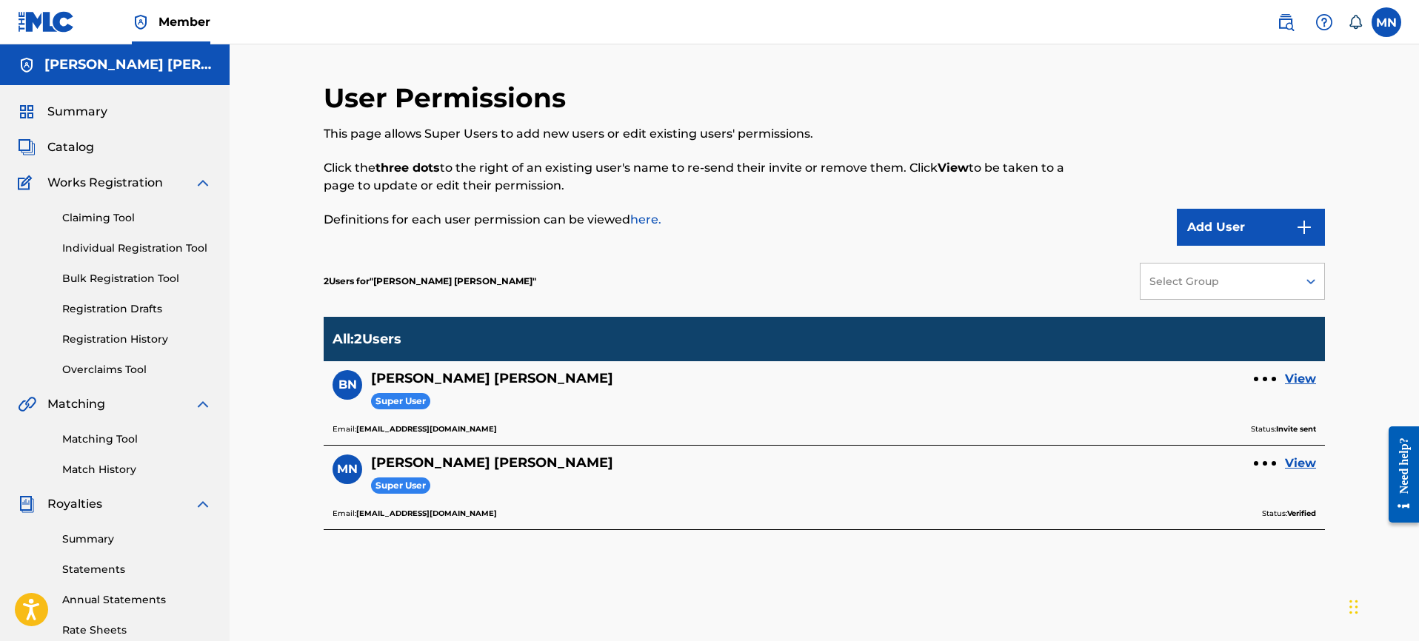
click at [299, 372] on div "User Permissions This page allows Super Users to add new users or edit existing…" at bounding box center [824, 445] width 1189 height 803
